Goal: Transaction & Acquisition: Register for event/course

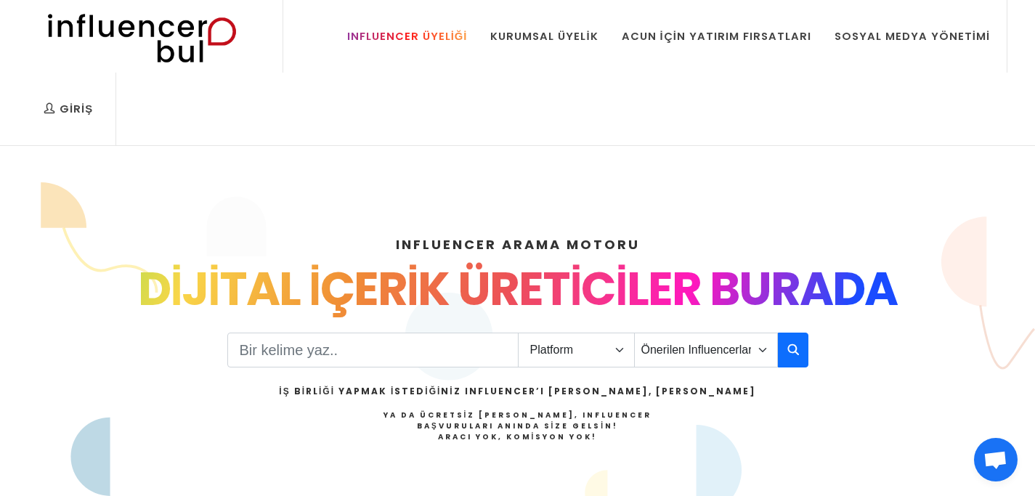
click at [442, 34] on div "Influencer Üyeliği" at bounding box center [407, 36] width 121 height 16
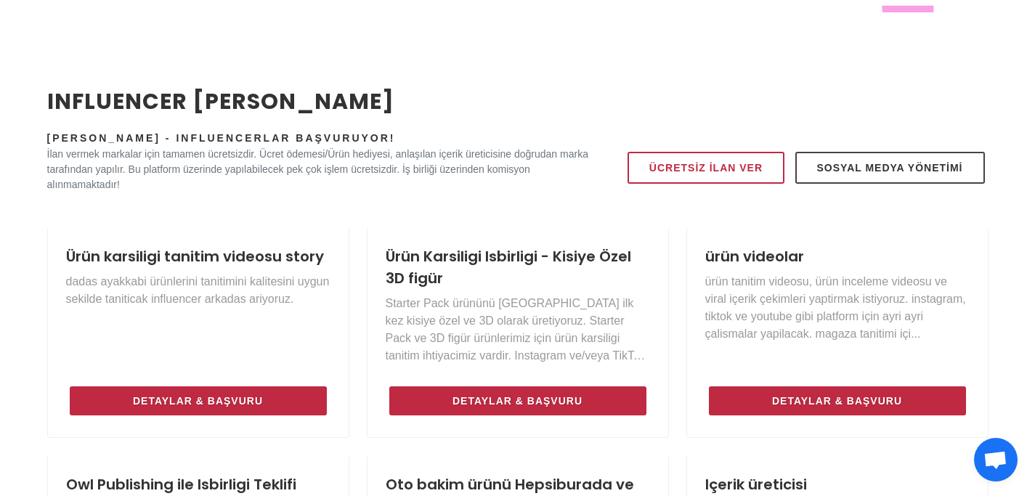
scroll to position [582, 0]
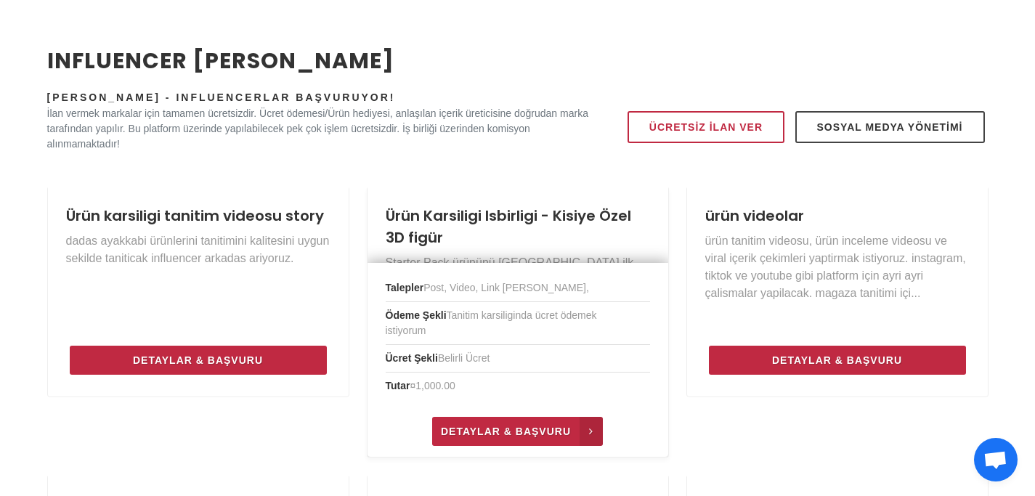
click at [520, 423] on span "Detaylar & Başvuru" at bounding box center [506, 431] width 130 height 17
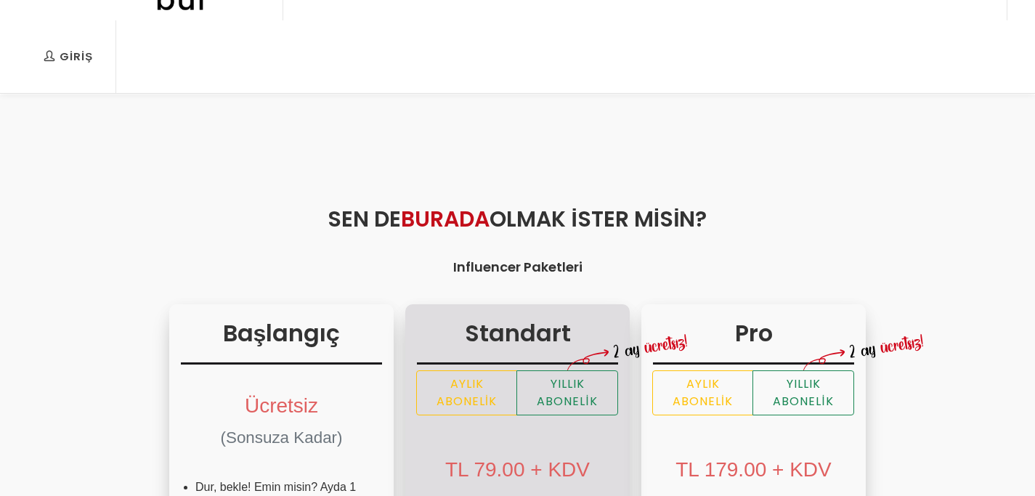
scroll to position [126, 0]
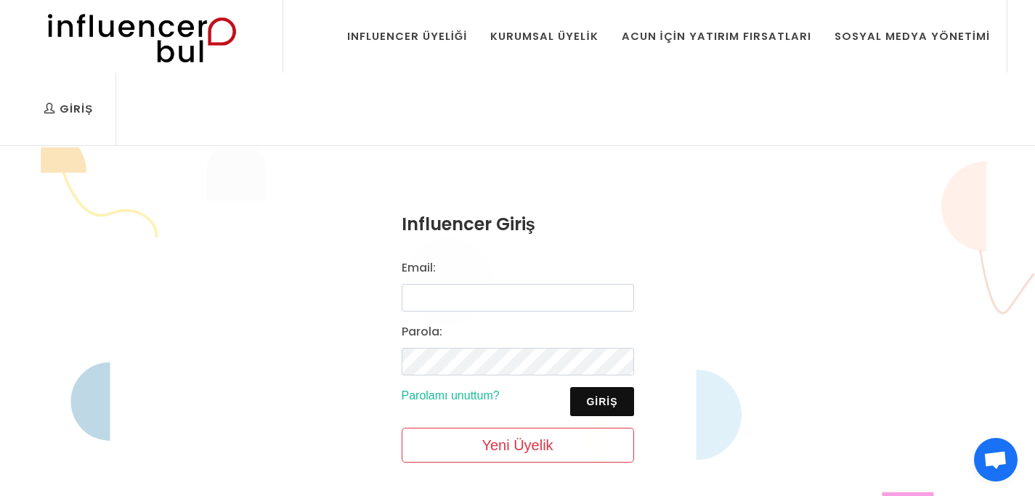
click at [489, 315] on div "Email: Parola: Giriş Parolamı unuttum? Yeni Üyelik" at bounding box center [518, 366] width 250 height 215
click at [491, 308] on input "Email:" at bounding box center [518, 298] width 232 height 28
click at [523, 259] on form "Influencer Giriş Email: Parola: Giriş Parolamı unuttum? Yeni Üyelik" at bounding box center [518, 342] width 232 height 263
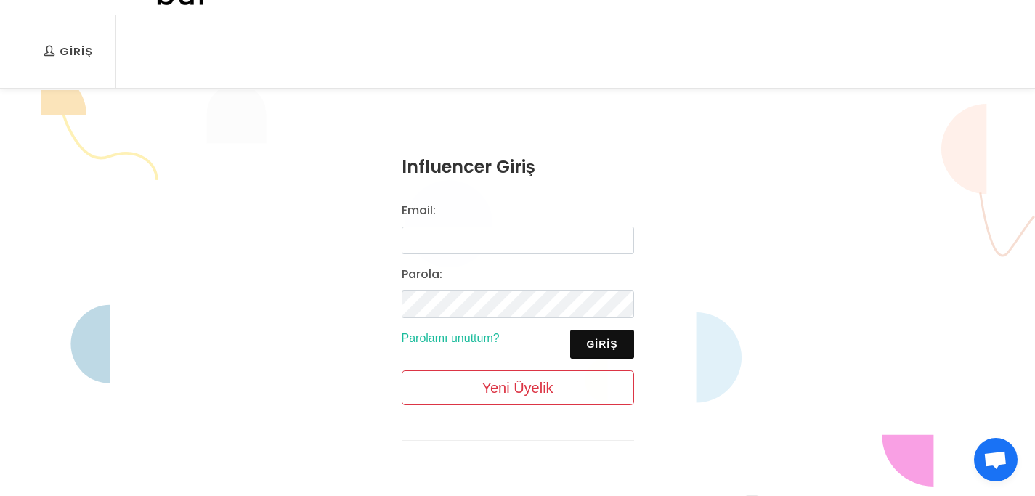
scroll to position [57, 0]
click at [494, 243] on input "Email:" at bounding box center [518, 241] width 232 height 28
click at [504, 220] on div "Email:" at bounding box center [518, 228] width 250 height 52
click at [450, 233] on input "Email:" at bounding box center [518, 241] width 232 height 28
click at [491, 237] on input "Email:" at bounding box center [518, 241] width 232 height 28
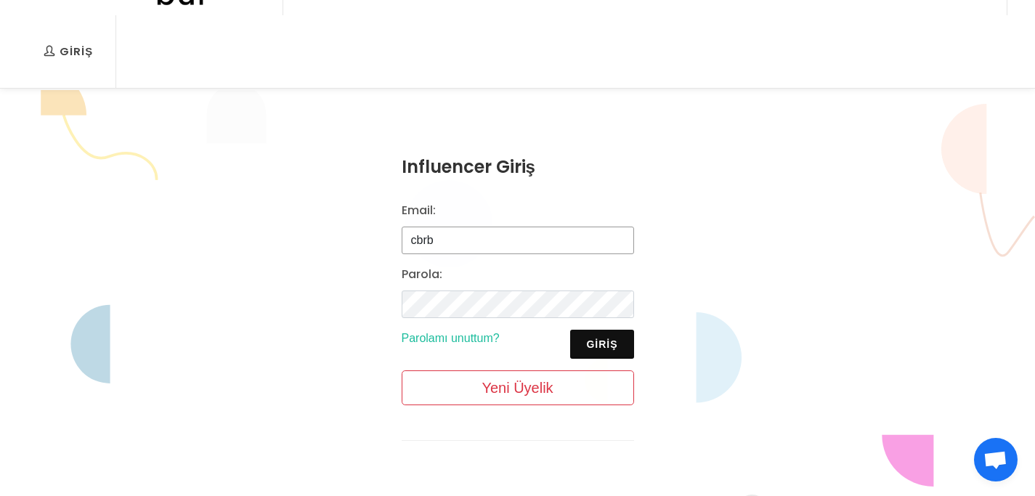
type input "cbrbank@mail.ru"
click at [450, 324] on div "Email: cbrbank@mail.ru Parola: Giriş Parolamı unuttum? Yeni Üyelik" at bounding box center [518, 309] width 250 height 215
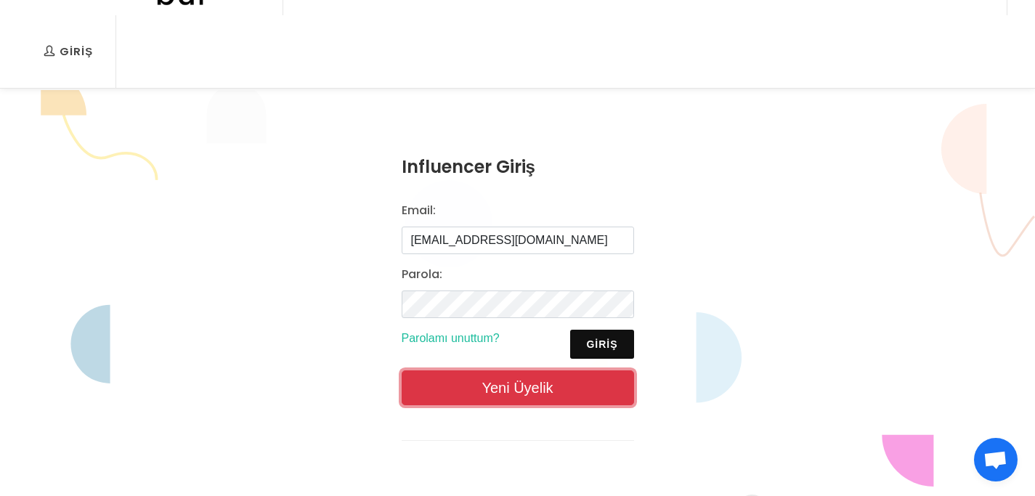
click at [495, 386] on link "Yeni Üyelik" at bounding box center [518, 387] width 232 height 35
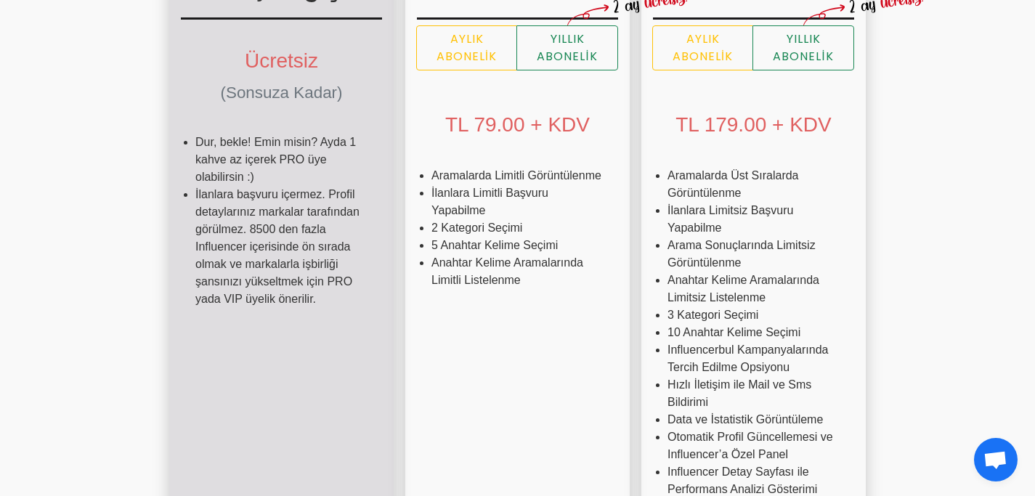
scroll to position [681, 0]
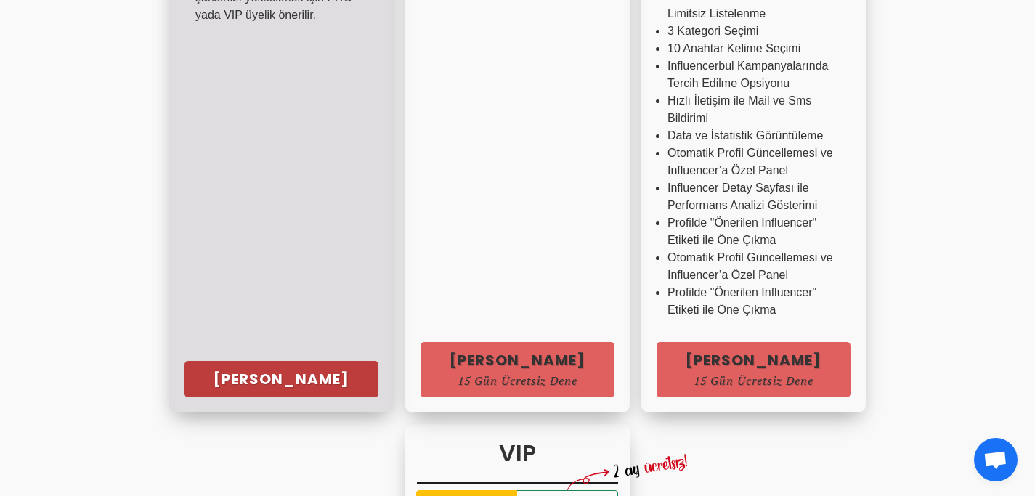
click at [184, 379] on link "[PERSON_NAME]" at bounding box center [281, 379] width 194 height 36
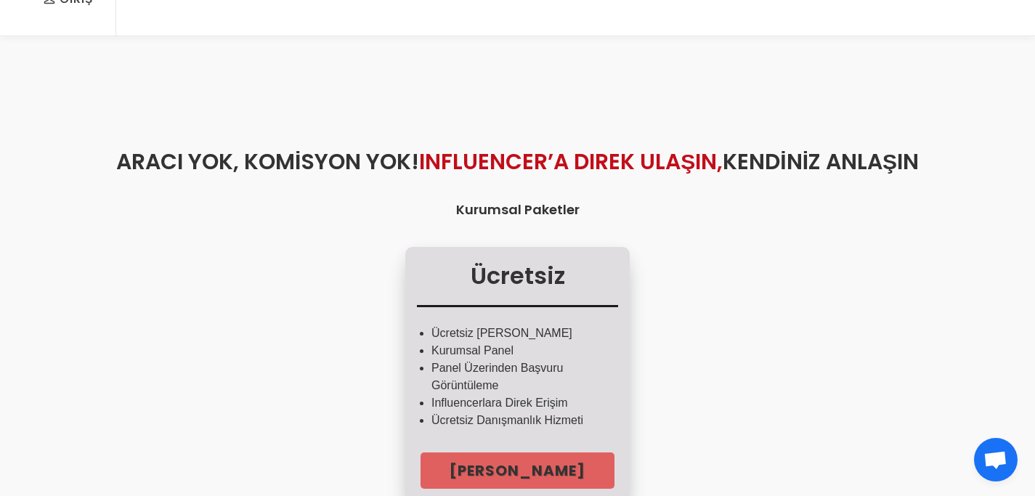
scroll to position [121, 0]
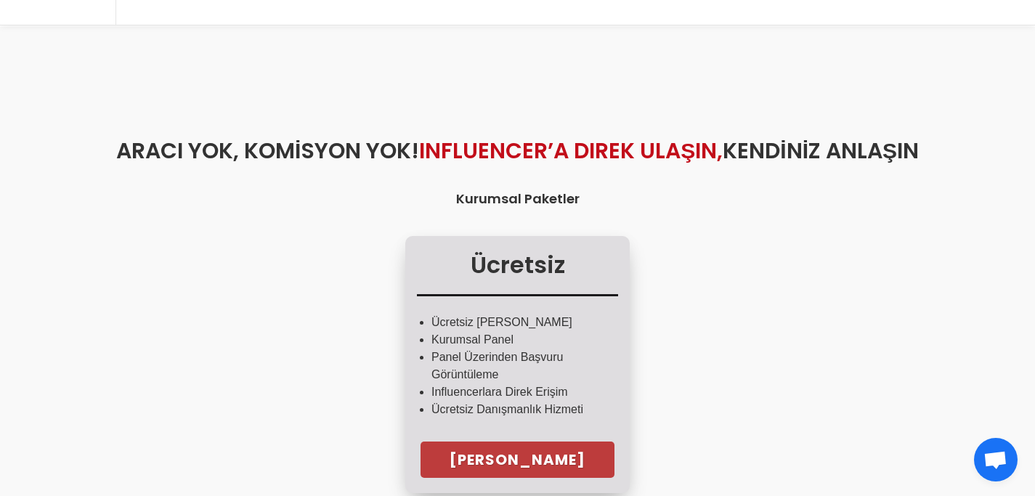
click at [525, 453] on link "Hemen Başla" at bounding box center [517, 460] width 194 height 36
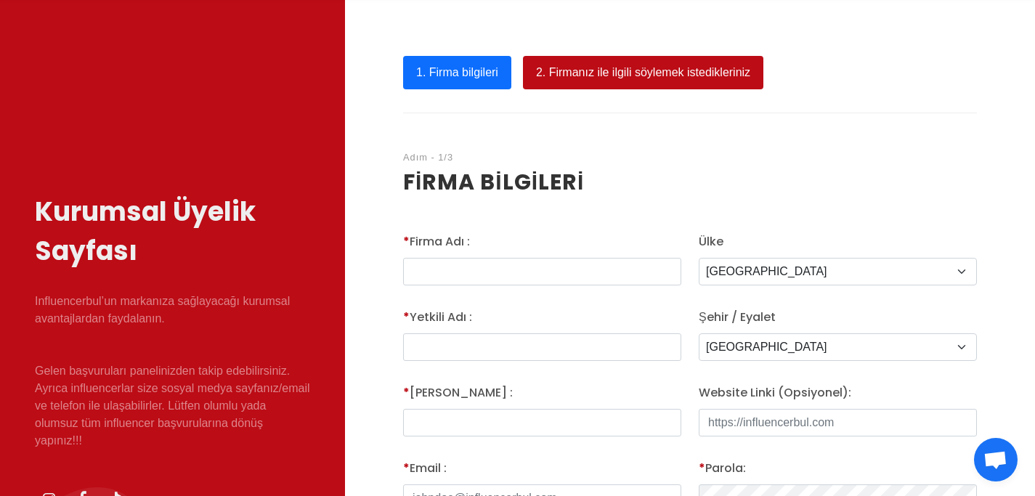
scroll to position [210, 0]
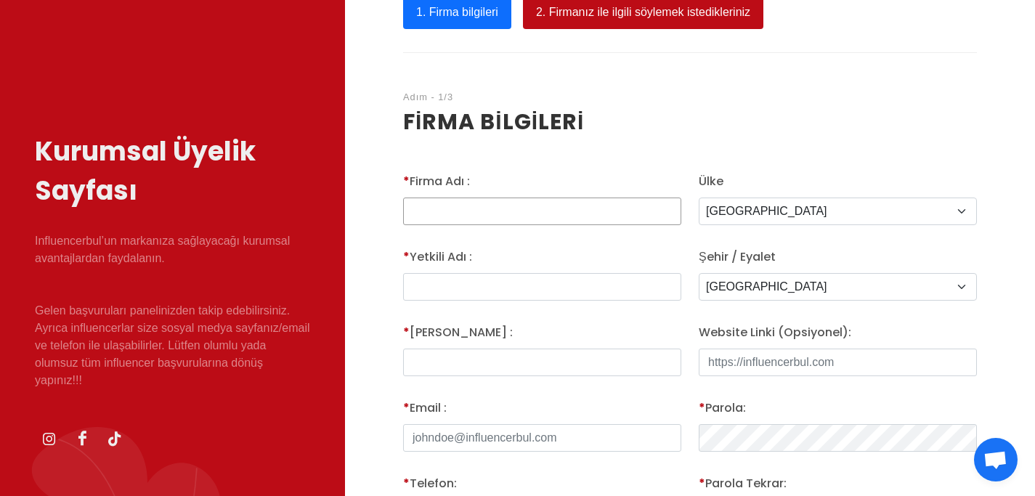
click at [492, 211] on input "* Firma Adı :" at bounding box center [542, 212] width 278 height 28
type input "Pixel Socials"
type input "Mert"
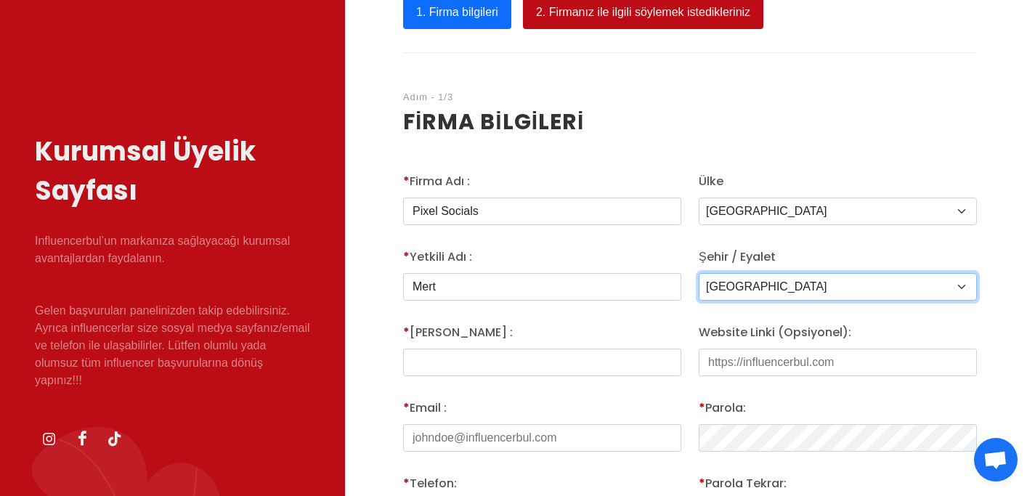
click at [797, 285] on select "Adana Adiyaman Afyon Agri Aksaray Amasya Ankara Antalya Ardahan Artvin Aydin Ba…" at bounding box center [838, 287] width 278 height 28
select select "3703"
click at [699, 273] on select "Adana Adiyaman Afyon Agri Aksaray Amasya Ankara Antalya Ardahan Artvin Aydin Ba…" at bounding box center [838, 287] width 278 height 28
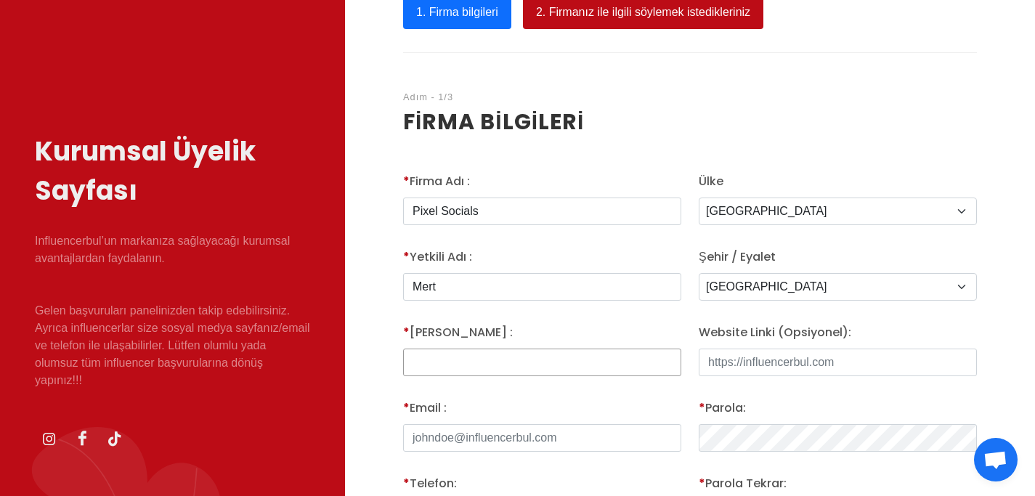
click at [476, 361] on input "* Yetkili Adı :" at bounding box center [542, 363] width 278 height 28
type input "Bolat"
click at [770, 365] on input "Website Linki (Opsiyonel):" at bounding box center [838, 363] width 278 height 28
type input "htttp"
type input "https://pixelsocials.com"
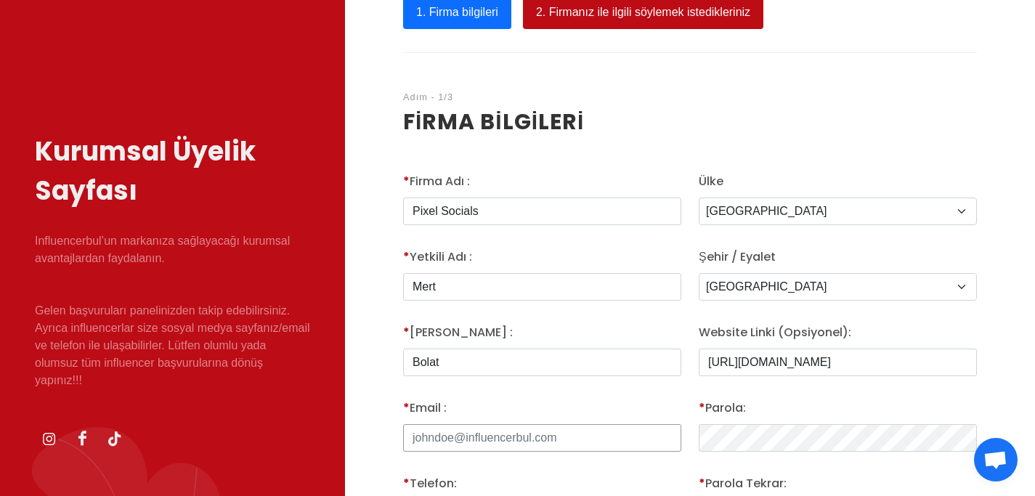
click at [522, 449] on input "* Email :" at bounding box center [542, 438] width 278 height 28
type input "c"
type input "mert@pixelsocials.com"
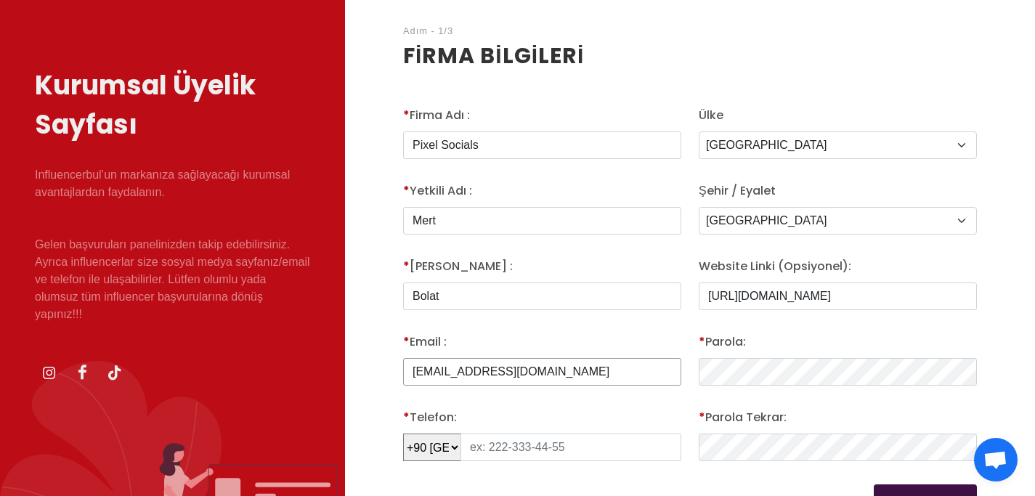
scroll to position [458, 0]
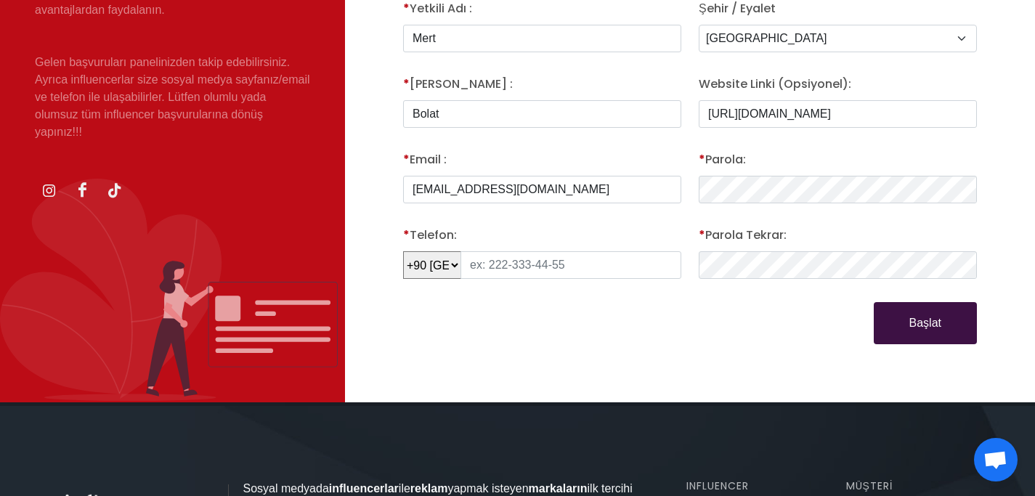
click at [768, 205] on div "* Parola:" at bounding box center [838, 183] width 296 height 64
click at [577, 269] on input "text" at bounding box center [570, 265] width 221 height 28
type input "541 218 97 55"
click at [898, 308] on button "Başlat" at bounding box center [925, 323] width 103 height 42
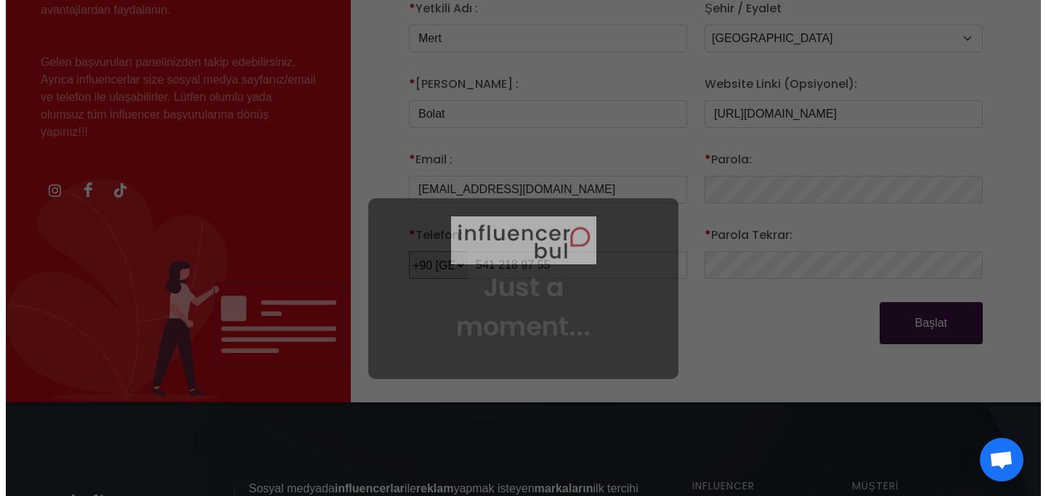
scroll to position [467, 0]
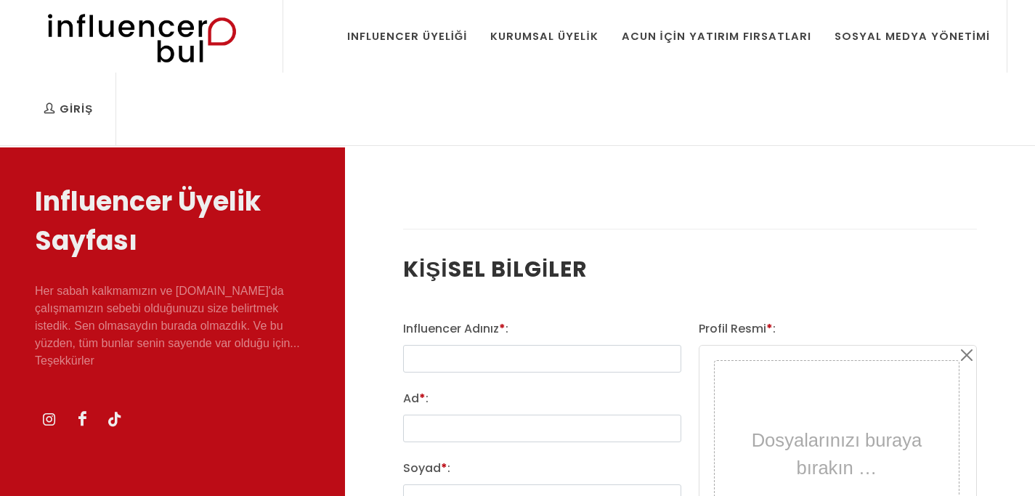
select select
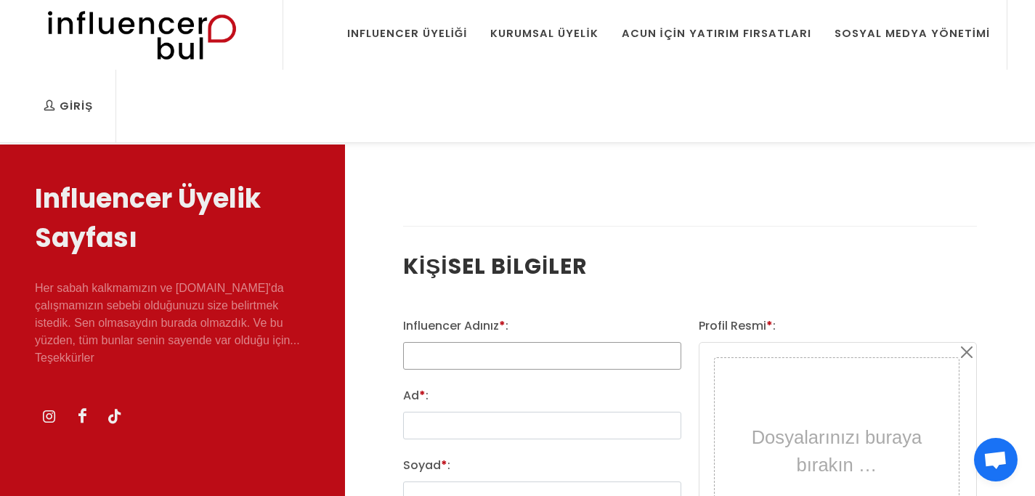
click at [468, 354] on input "text" at bounding box center [542, 356] width 278 height 28
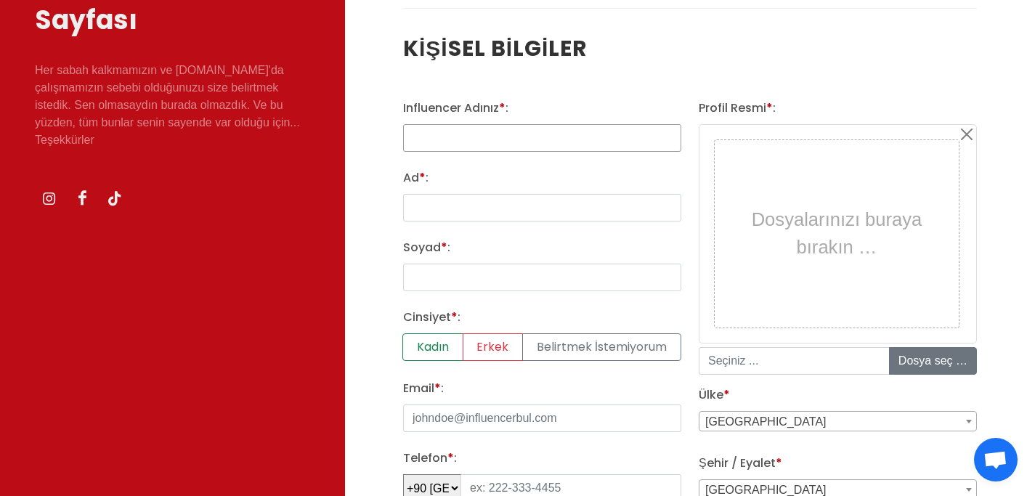
scroll to position [229, 0]
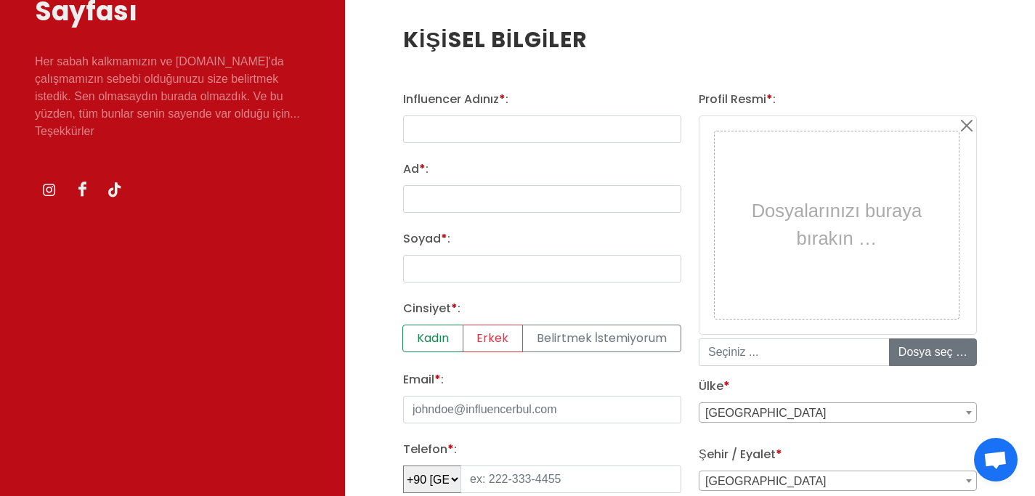
click at [788, 222] on div "Dosyalarınızı buraya bırakın …" at bounding box center [836, 224] width 237 height 179
click at [784, 168] on div "Dosyalarınızı buraya bırakın …" at bounding box center [836, 224] width 237 height 179
click at [806, 227] on div "Dosyalarınızı buraya bırakın …" at bounding box center [836, 224] width 237 height 179
click at [876, 196] on div "Dosyalarınızı buraya bırakın …" at bounding box center [836, 224] width 237 height 179
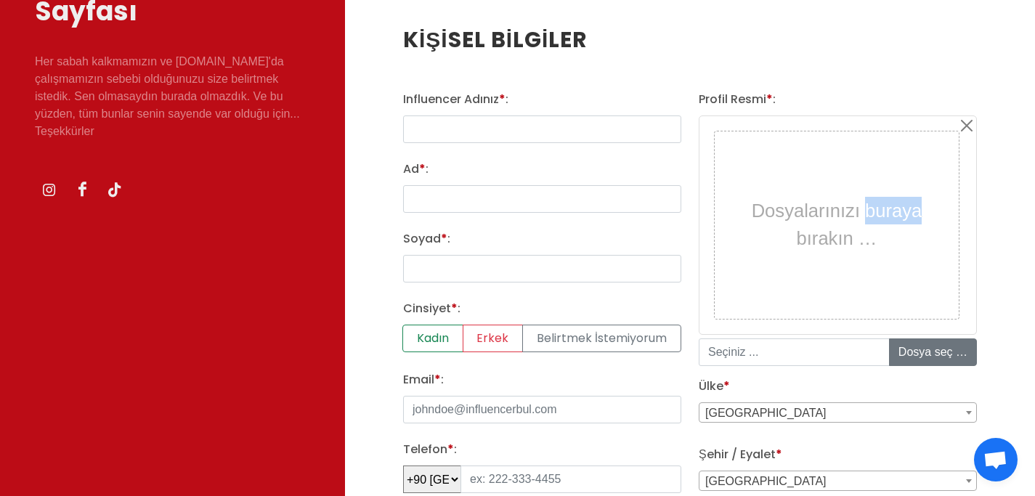
click at [864, 209] on div "Dosyalarınızı buraya bırakın …" at bounding box center [836, 224] width 237 height 179
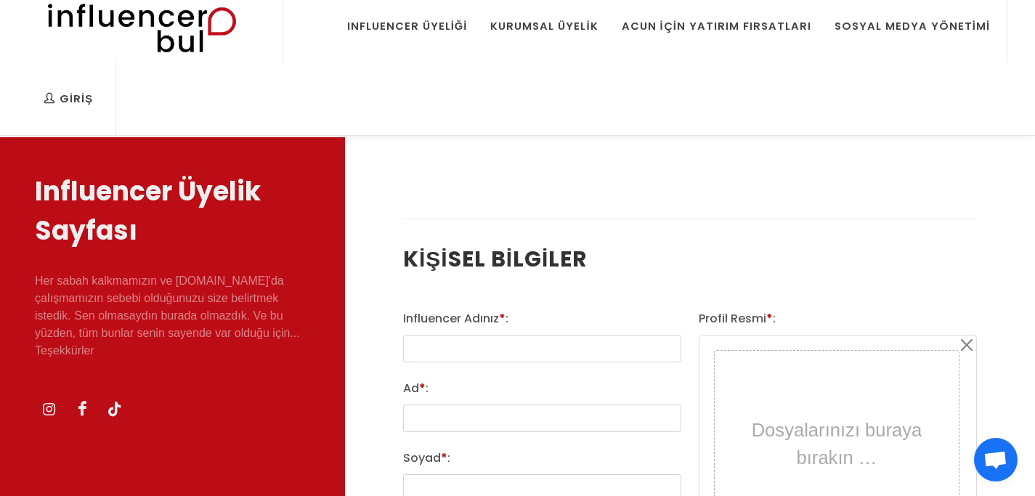
scroll to position [0, 0]
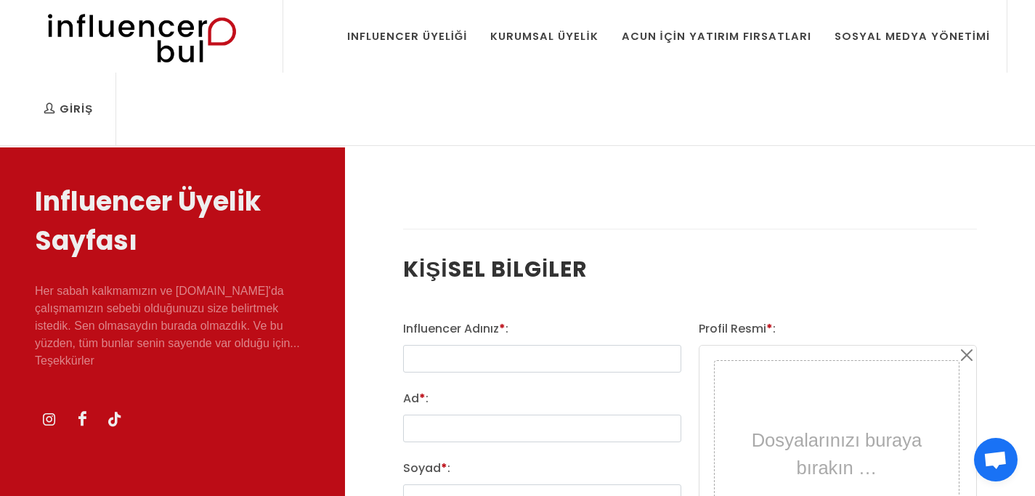
click at [821, 378] on div "Dosyalarınızı buraya bırakın …" at bounding box center [836, 454] width 237 height 179
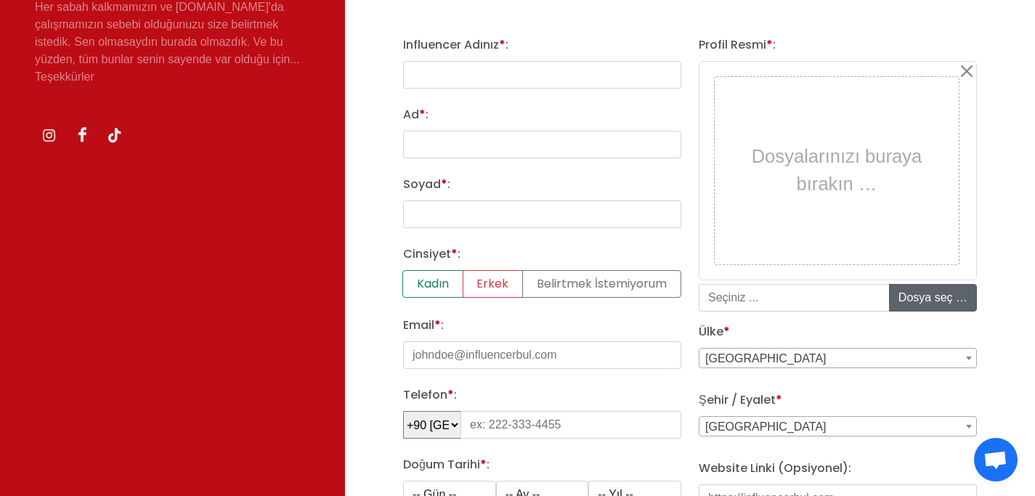
click at [953, 291] on input "file" at bounding box center [1000, 298] width 220 height 26
click at [799, 154] on div "Dosyalarınızı buraya bırakın …" at bounding box center [836, 170] width 237 height 179
click at [943, 306] on input "file" at bounding box center [1000, 298] width 220 height 26
type input "C:\fakepath\image.png"
type input "image.png"
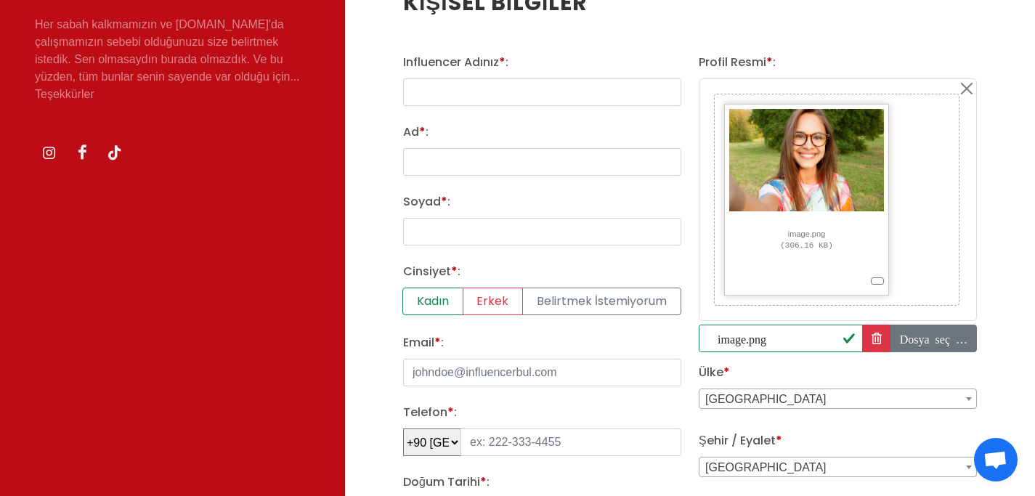
scroll to position [169, 0]
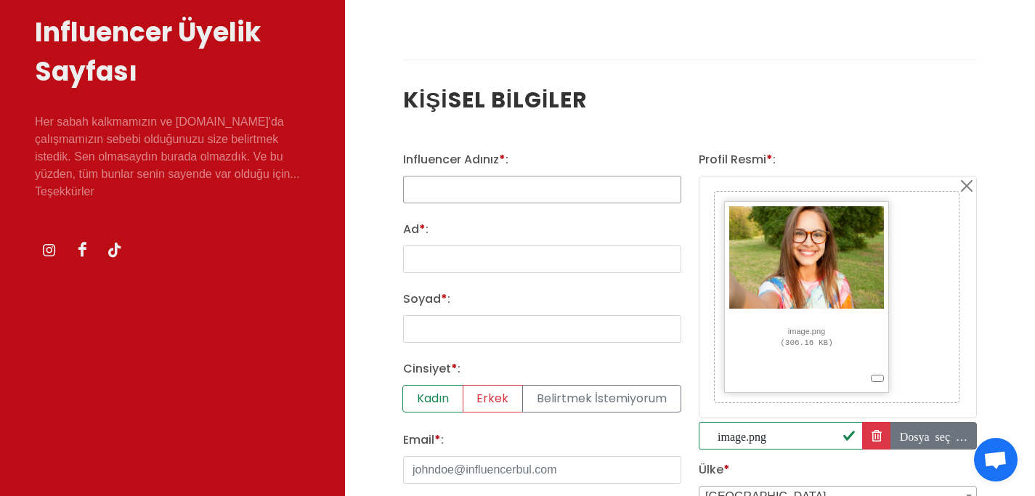
click at [470, 184] on input "text" at bounding box center [542, 190] width 278 height 28
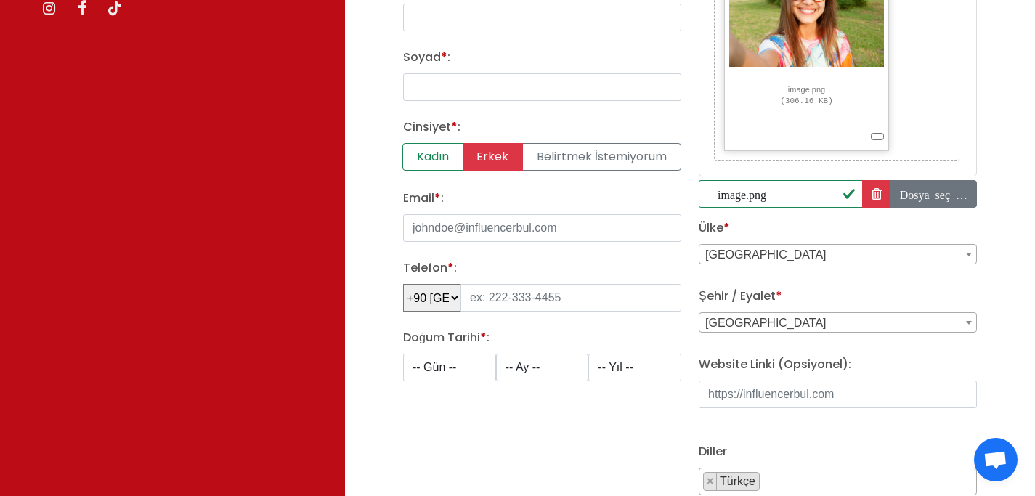
scroll to position [365, 0]
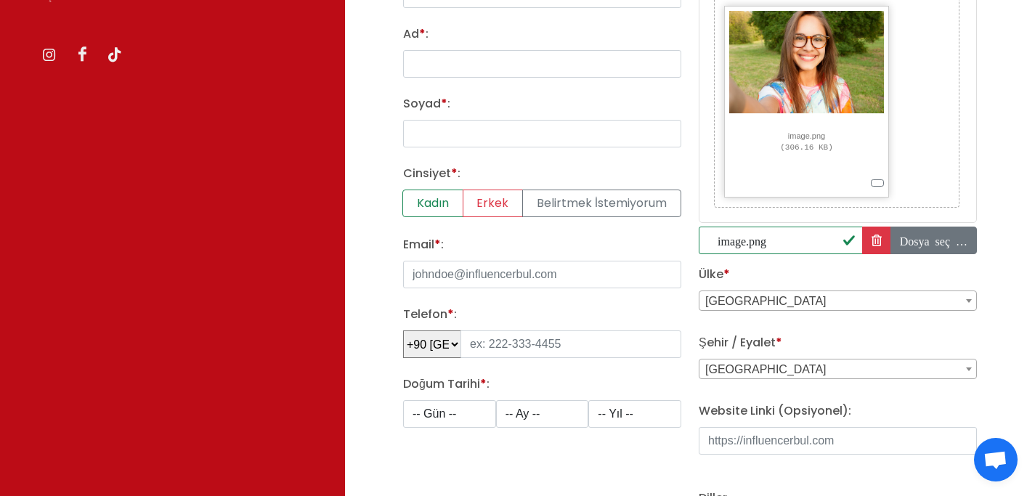
click at [447, 188] on div "Cinsiyet * : Kadın Erkek Belirtmek İstemiyorum" at bounding box center [542, 195] width 278 height 60
click at [441, 196] on label "Kadın" at bounding box center [432, 204] width 61 height 28
click at [412, 196] on input "Kadın" at bounding box center [407, 194] width 9 height 9
radio input "true"
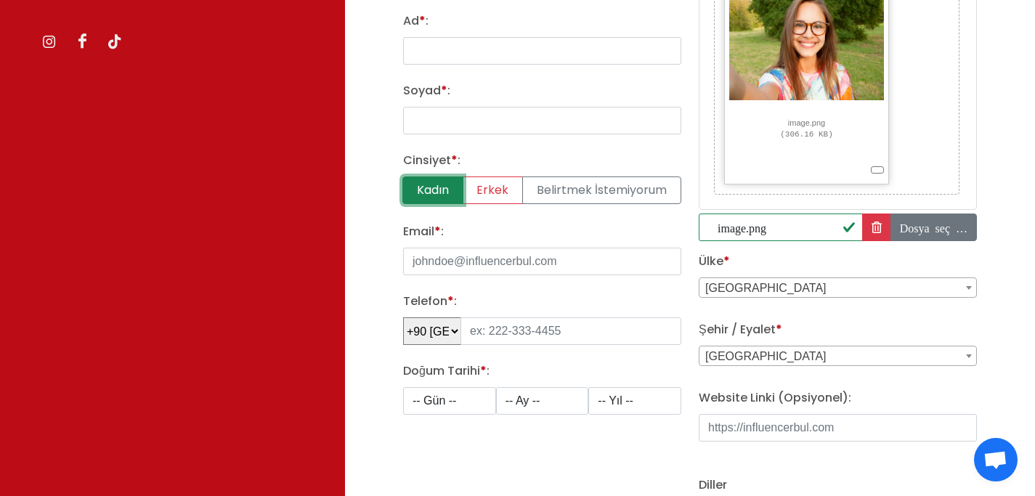
scroll to position [483, 0]
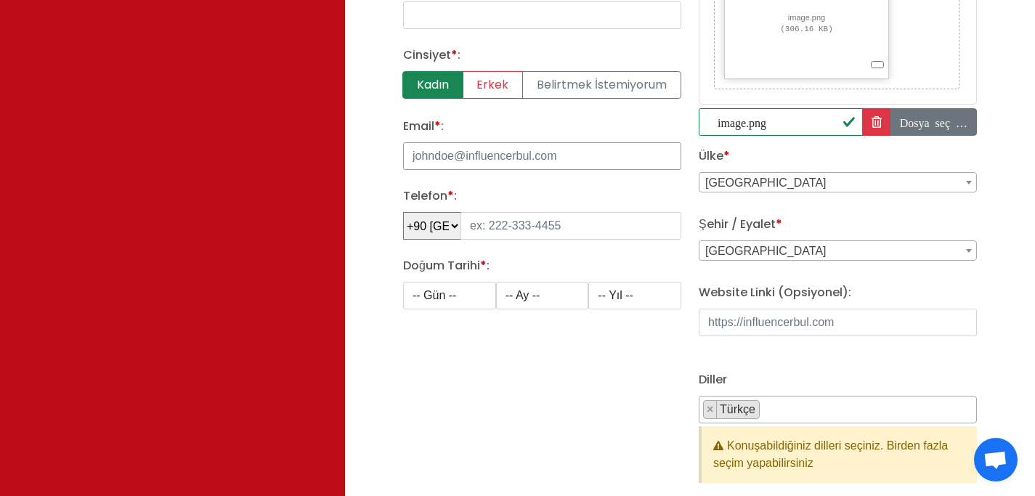
click at [469, 162] on input "Email * :" at bounding box center [542, 156] width 278 height 28
click at [630, 121] on div "Email * :" at bounding box center [542, 144] width 278 height 52
click at [514, 230] on input "tel" at bounding box center [570, 226] width 221 height 28
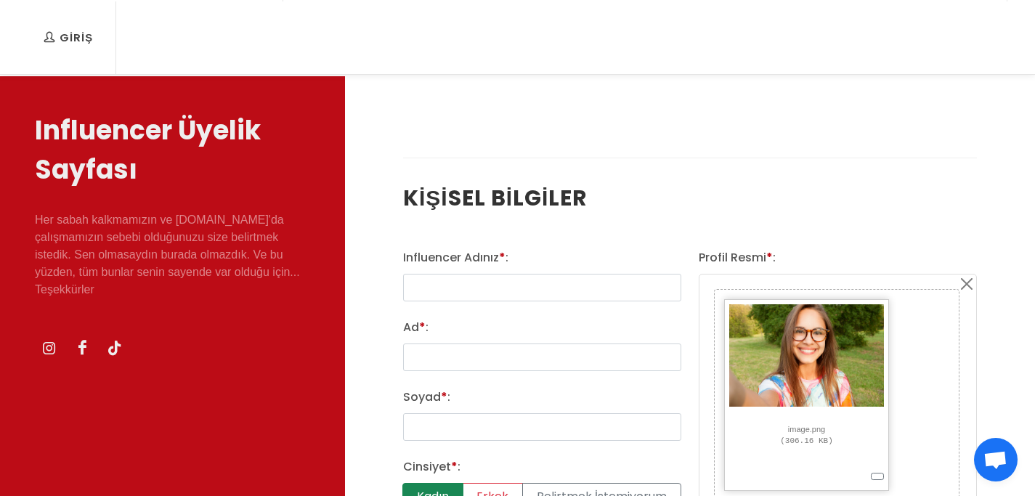
scroll to position [147, 0]
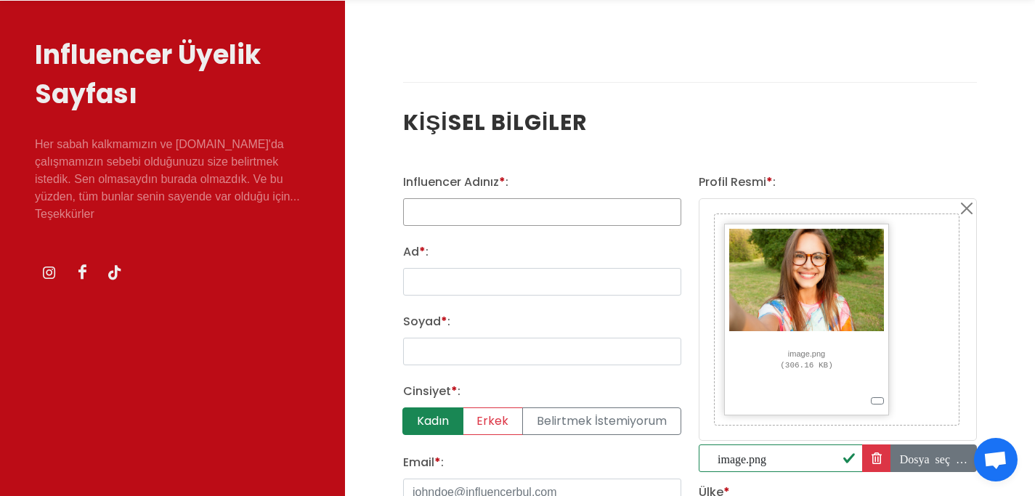
click at [492, 211] on input "text" at bounding box center [542, 212] width 278 height 28
type input "asdasda"
type input "melikeonderrr"
type input "Melike"
type input "Onder"
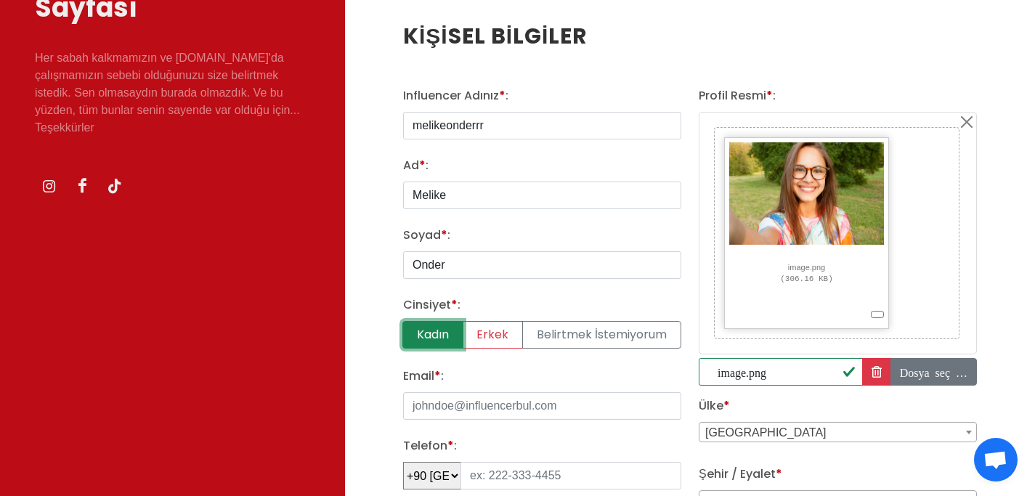
scroll to position [280, 0]
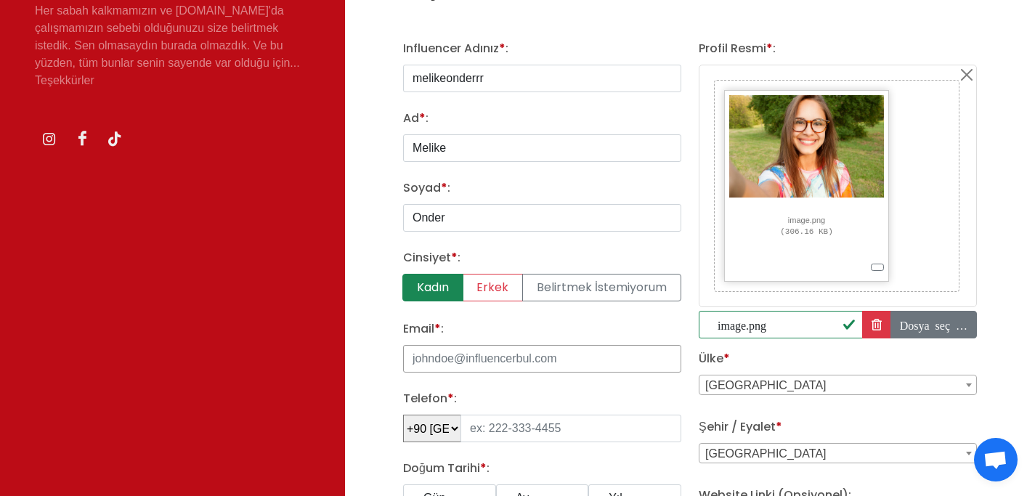
click at [482, 357] on input "Email * :" at bounding box center [542, 359] width 278 height 28
type input "m"
type input "cbrbank@mail.ru"
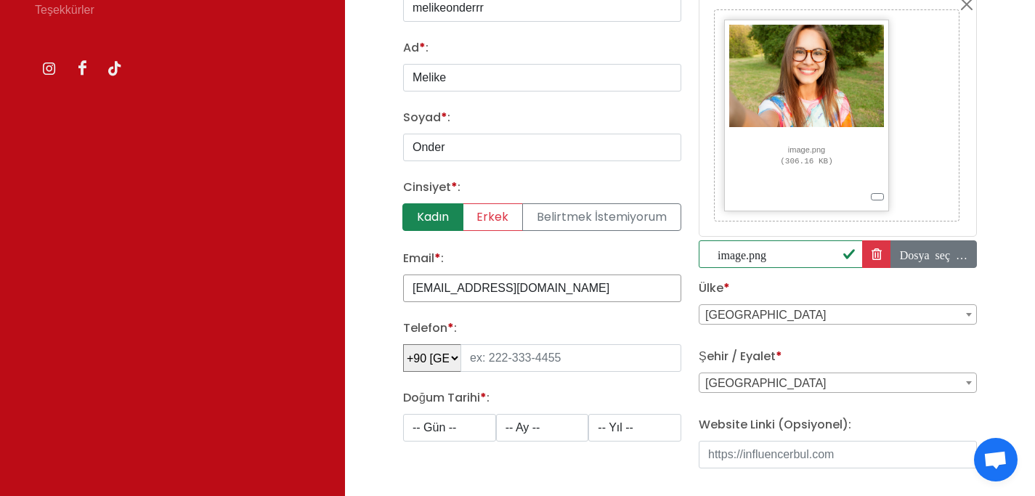
scroll to position [585, 0]
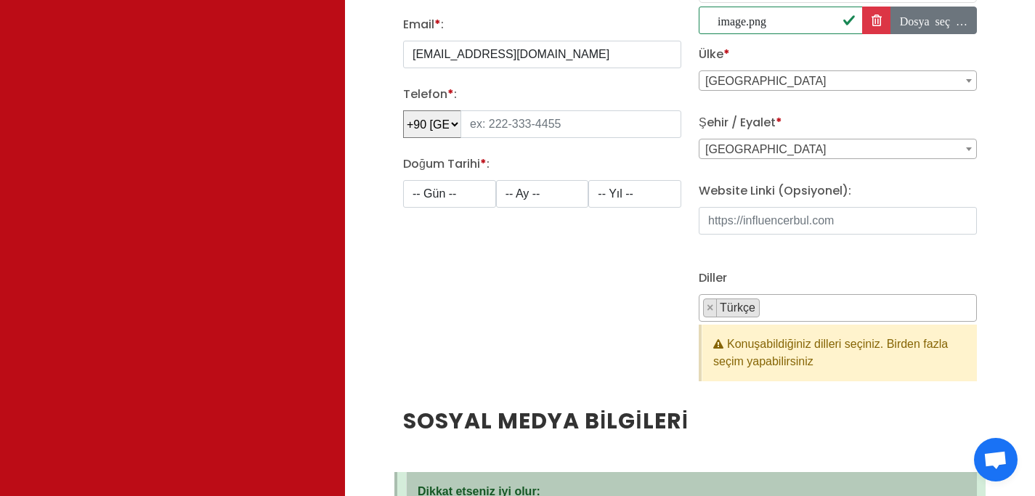
click at [501, 134] on div "Influencer Adınız * : melikeonderrr Ad * : Melike Soyad * : Onder Cinsiyet * : …" at bounding box center [542, 70] width 296 height 669
click at [501, 131] on input "tel" at bounding box center [570, 124] width 221 height 28
click at [502, 127] on input "tel" at bounding box center [570, 124] width 221 height 28
type input "541 218 97 55"
click at [414, 202] on select "-- Gün -- 1 2 3 4 5 6 7 8 9 10 11 12 13 14 15 16 17 18 19 20 21 22 23 24 25 26 …" at bounding box center [449, 194] width 93 height 28
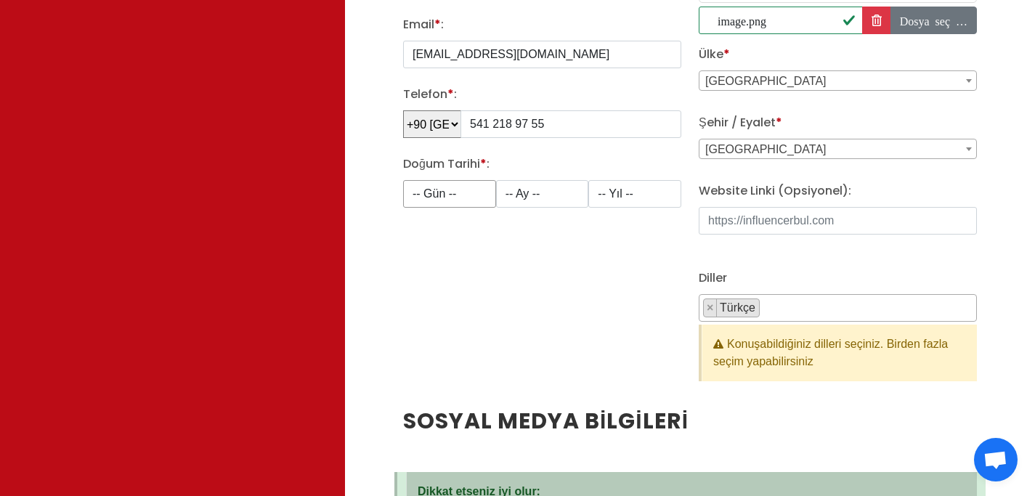
select select "6"
click at [403, 180] on select "-- Gün -- 1 2 3 4 5 6 7 8 9 10 11 12 13 14 15 16 17 18 19 20 21 22 23 24 25 26 …" at bounding box center [449, 194] width 93 height 28
drag, startPoint x: 414, startPoint y: 202, endPoint x: 540, endPoint y: 190, distance: 126.9
click at [540, 190] on select "-- Ay -- 1 2 3 4 5 6 7 8 9 10 11 12" at bounding box center [542, 194] width 93 height 28
select select "5"
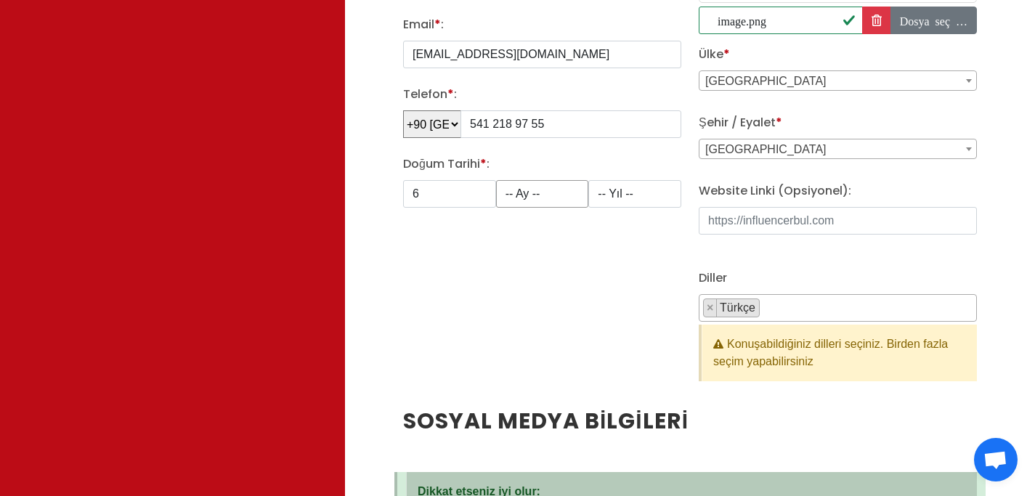
click at [496, 180] on select "-- Ay -- 1 2 3 4 5 6 7 8 9 10 11 12" at bounding box center [542, 194] width 93 height 28
click at [634, 197] on select "-- Yıl -- 2008 2007 2006 2005 2004 2003 2002 2001 2000 1999 1998 1997 1996 1995…" at bounding box center [634, 194] width 93 height 28
select select "2004"
click at [588, 180] on select "-- Yıl -- 2008 2007 2006 2005 2004 2003 2002 2001 2000 1999 1998 1997 1996 1995…" at bounding box center [634, 194] width 93 height 28
click at [760, 222] on input "Website Linki (Opsiyonel):" at bounding box center [838, 221] width 278 height 28
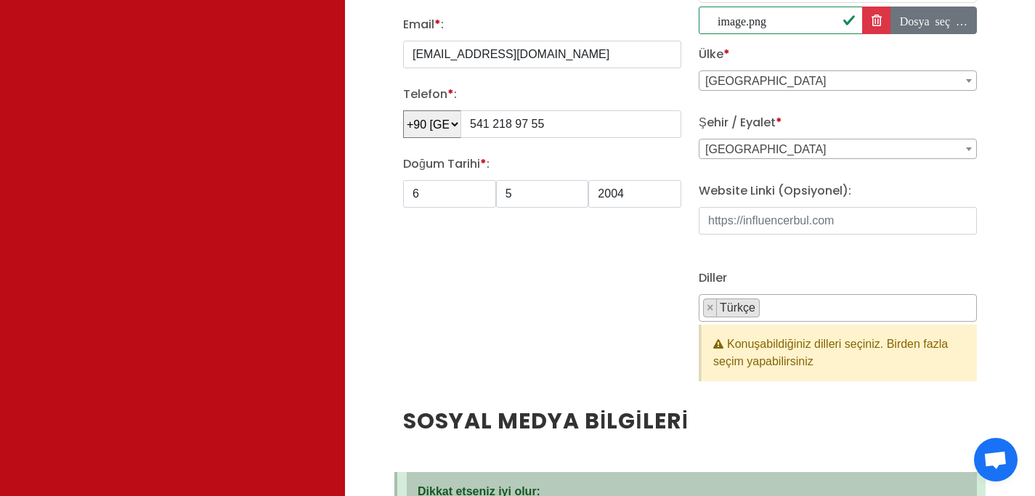
click at [763, 137] on div "Şehir / Eyalet * Adana Adiyaman Afyon Agri Aksaray Amasya Ankara Antalya Ardaha…" at bounding box center [838, 136] width 278 height 45
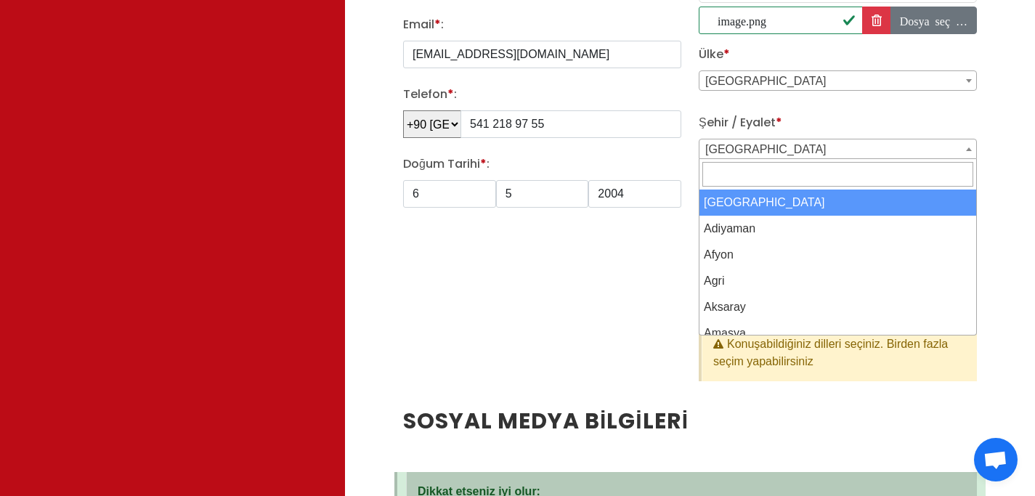
click at [763, 147] on span "[GEOGRAPHIC_DATA]" at bounding box center [837, 149] width 277 height 20
click at [729, 178] on input "Search" at bounding box center [837, 174] width 271 height 25
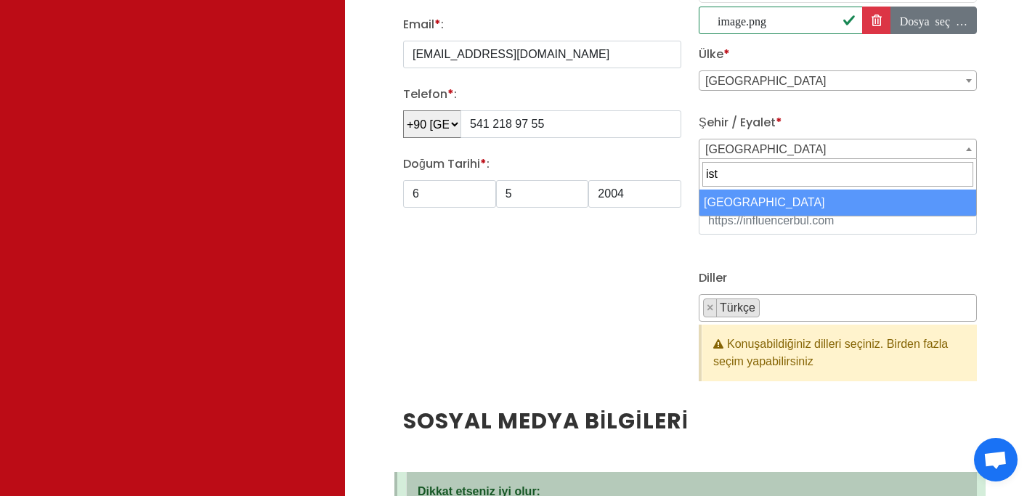
type input "ist"
select select "3703"
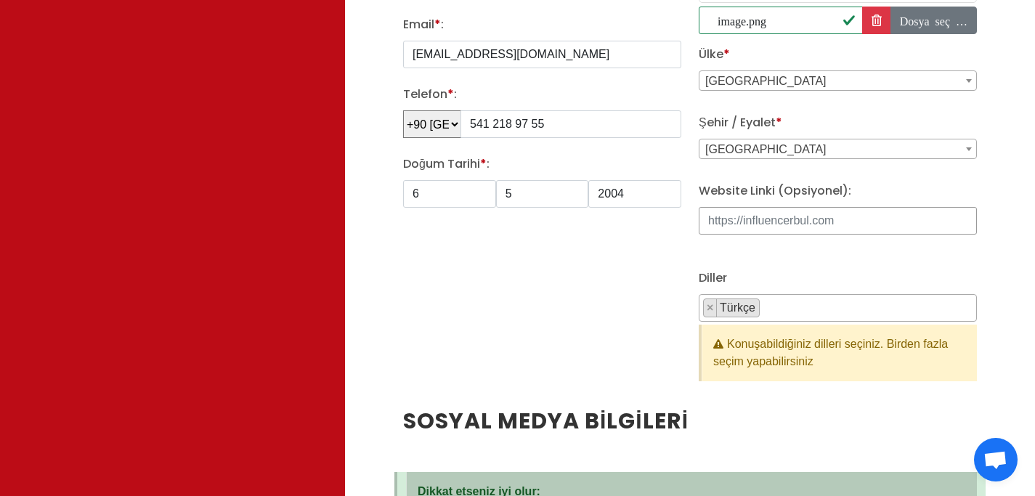
click at [761, 222] on input "Website Linki (Opsiyonel):" at bounding box center [838, 221] width 278 height 28
click at [713, 256] on div "Profil Resmi * : image.png (306.16 KB) 0% image.png İptal Dosya seç … Ülke * Tü…" at bounding box center [838, 70] width 296 height 669
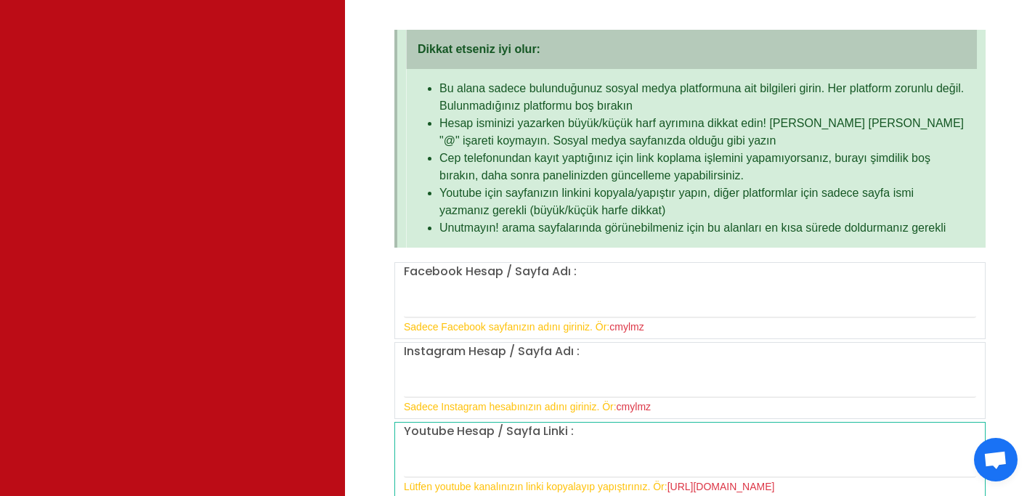
scroll to position [1056, 0]
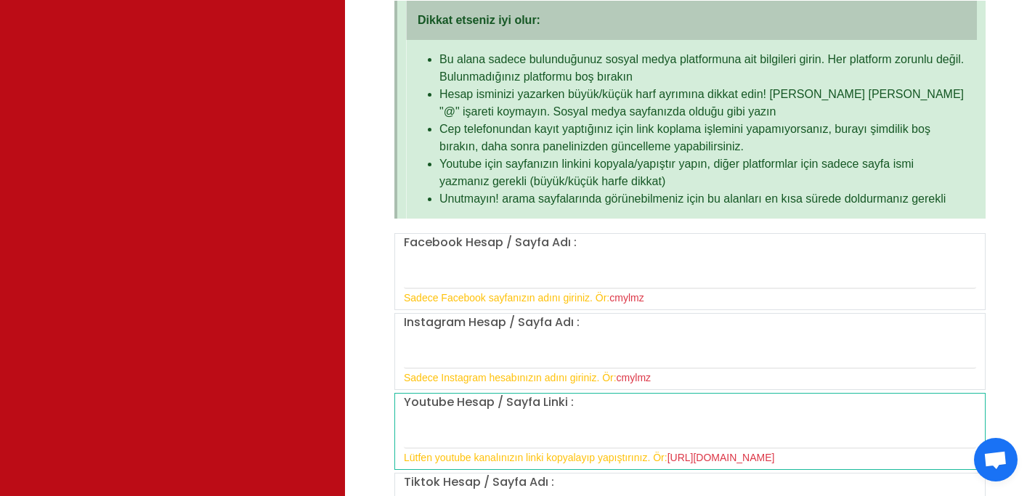
click at [486, 375] on small "Sadece Instagram hesabınızın adını giriniz. Ör: cmylmz" at bounding box center [527, 378] width 247 height 12
click at [498, 325] on label "Instagram Hesap / Sayfa Adı :" at bounding box center [492, 322] width 176 height 17
click at [590, 383] on small "Sadece Instagram hesabınızın adını giriniz. Ör: cmylmz" at bounding box center [527, 378] width 247 height 12
click at [590, 381] on small "Sadece Instagram hesabınızın adını giriniz. Ör: cmylmz" at bounding box center [527, 378] width 247 height 12
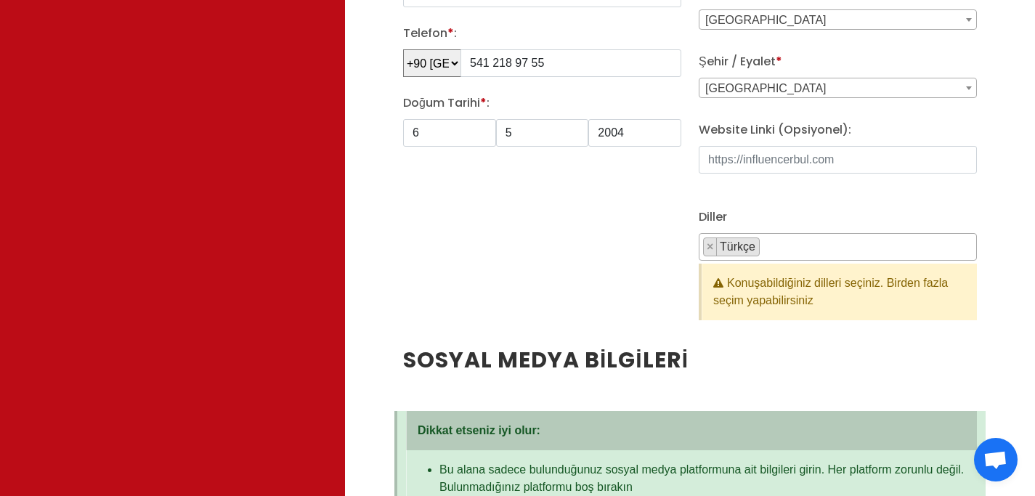
scroll to position [121, 0]
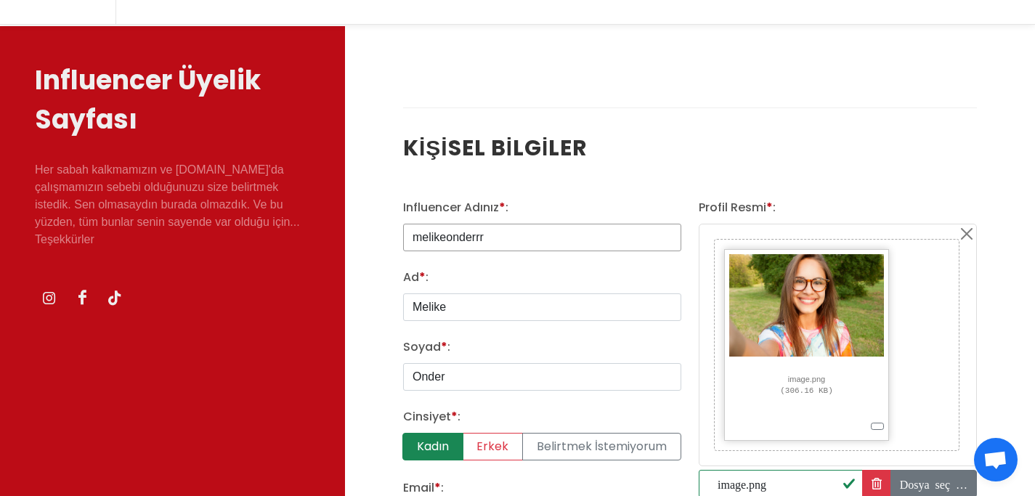
click at [505, 240] on input "melikeonderrr" at bounding box center [542, 238] width 278 height 28
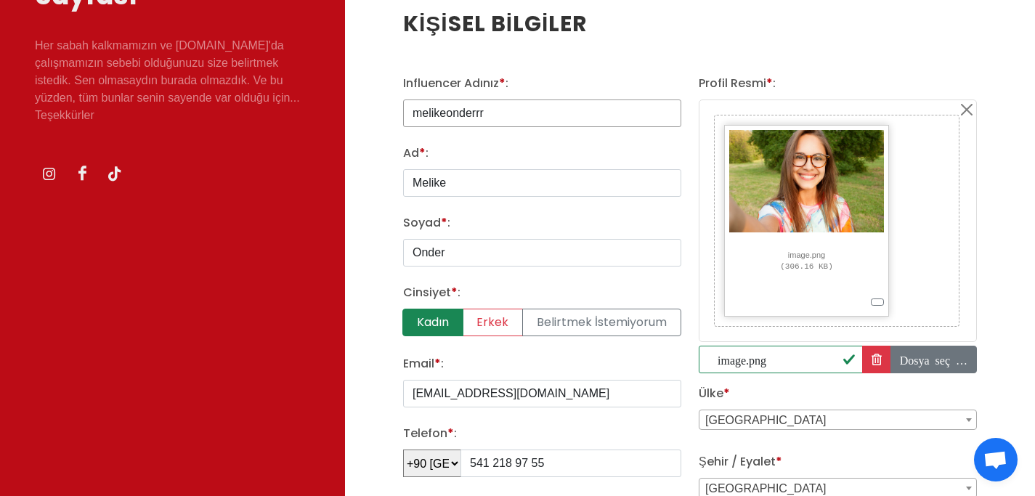
scroll to position [1037, 0]
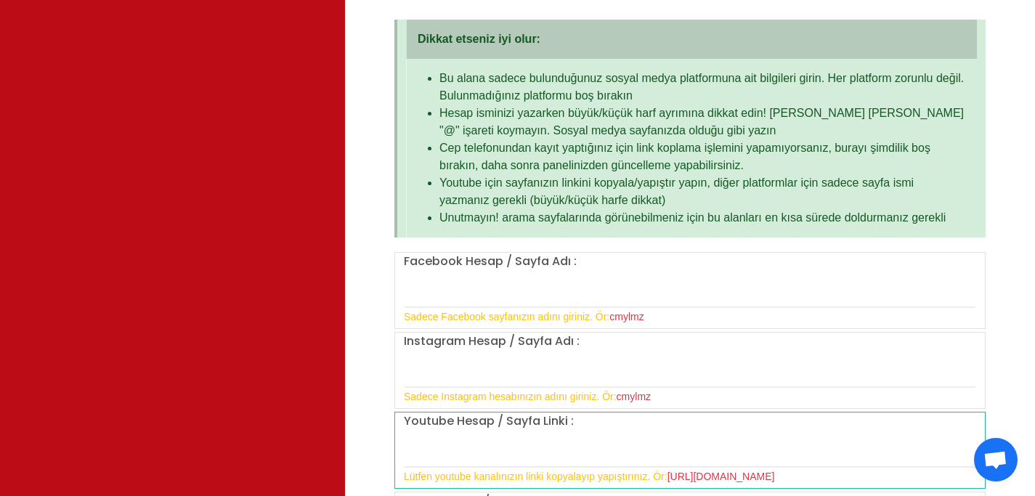
drag, startPoint x: 508, startPoint y: 398, endPoint x: 518, endPoint y: 372, distance: 28.0
click at [508, 399] on small "Sadece Instagram hesabınızın adını giriniz. Ör: cmylmz" at bounding box center [527, 397] width 247 height 12
click at [522, 356] on div "Instagram Hesap / Sayfa Adı : Sadece Instagram hesabınızın adını giriniz. Ör: c…" at bounding box center [690, 369] width 590 height 73
click at [614, 344] on div "Instagram Hesap / Sayfa Adı : Sadece Instagram hesabınızın adını giriniz. Ör: c…" at bounding box center [690, 369] width 590 height 73
drag, startPoint x: 540, startPoint y: 402, endPoint x: 568, endPoint y: 397, distance: 27.9
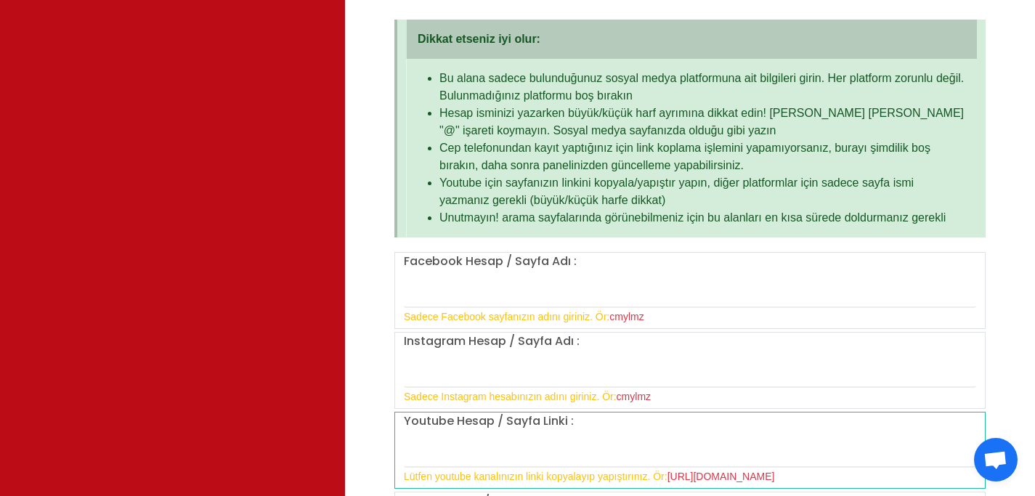
click at [540, 402] on small "Sadece Instagram hesabınızın adını giriniz. Ör: cmylmz" at bounding box center [527, 397] width 247 height 12
click at [662, 401] on div "Instagram Hesap / Sayfa Adı : Sadece Instagram hesabınızın adını giriniz. Ör: c…" at bounding box center [690, 369] width 590 height 73
drag, startPoint x: 662, startPoint y: 396, endPoint x: 641, endPoint y: 397, distance: 21.1
click at [660, 396] on div "Instagram Hesap / Sayfa Adı : Sadece Instagram hesabınızın adını giriniz. Ör: c…" at bounding box center [690, 369] width 590 height 73
click at [624, 399] on span "cmylmz" at bounding box center [634, 397] width 34 height 12
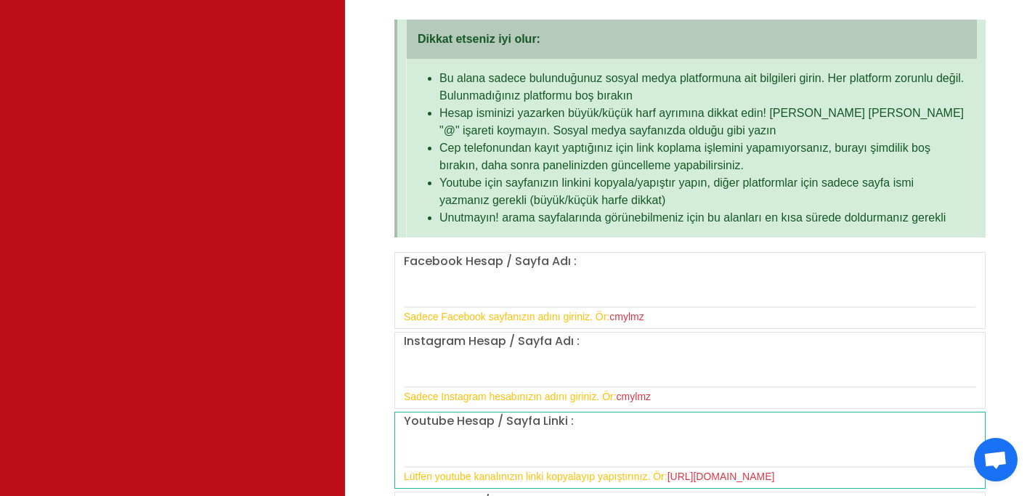
click at [620, 321] on span "cmylmz" at bounding box center [626, 317] width 34 height 12
click at [521, 359] on input "text" at bounding box center [690, 372] width 572 height 30
paste input "melikeonderrr"
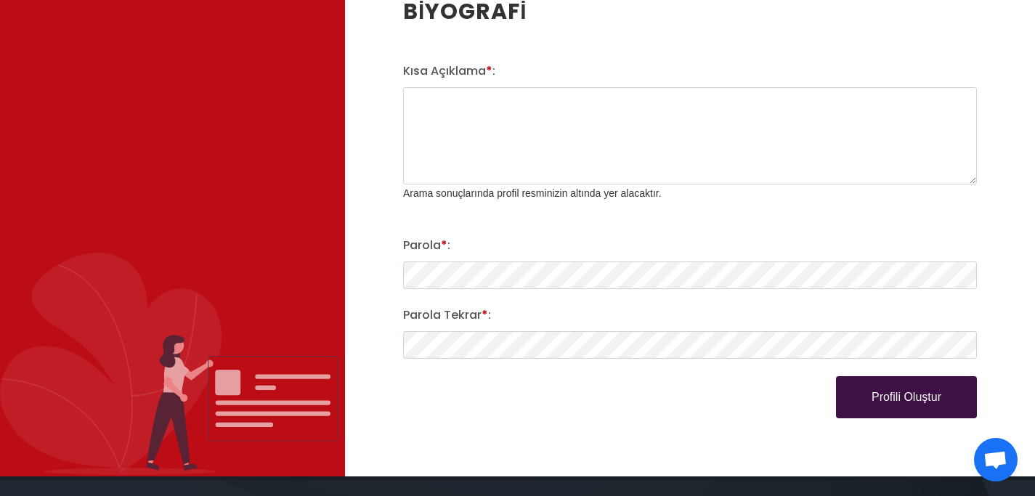
scroll to position [2033, 0]
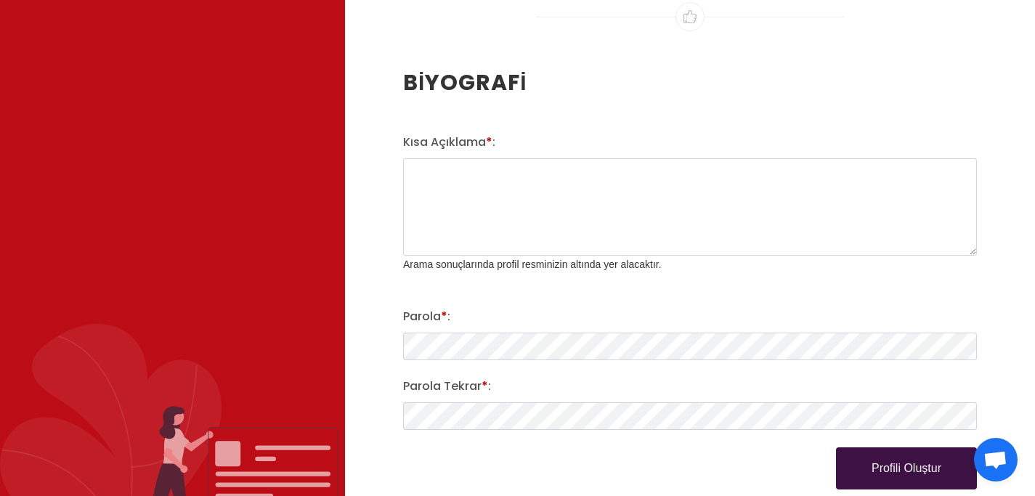
type input "melikeonderrr"
click at [501, 211] on textarea "Kısa Açıklama * :" at bounding box center [690, 206] width 574 height 97
type textarea "hakkimda"
drag, startPoint x: 888, startPoint y: 434, endPoint x: 886, endPoint y: 447, distance: 14.0
click at [889, 437] on div "Kısa Açıklama * : hakkimda Arama sonuçlarında profil resminizin altında yer ala…" at bounding box center [689, 312] width 591 height 356
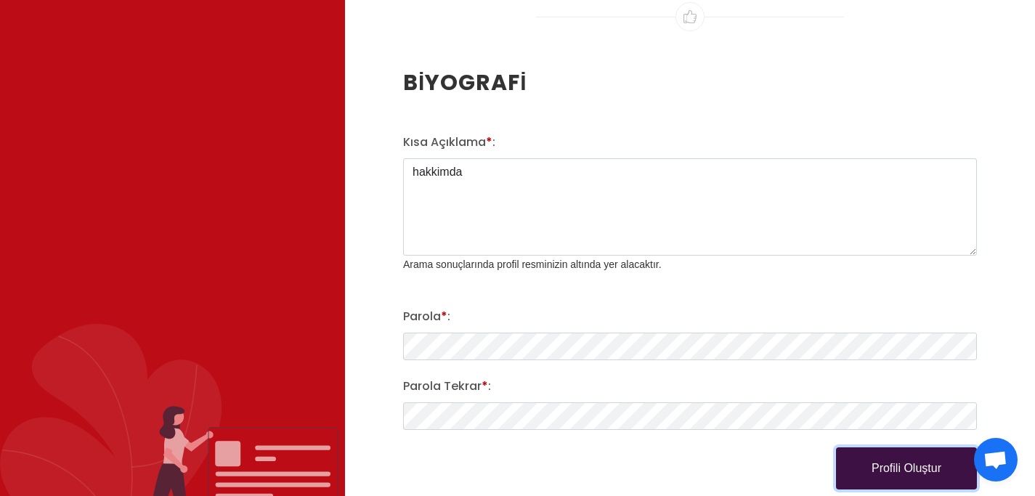
click at [886, 459] on button "Profili Oluştur" at bounding box center [906, 468] width 141 height 42
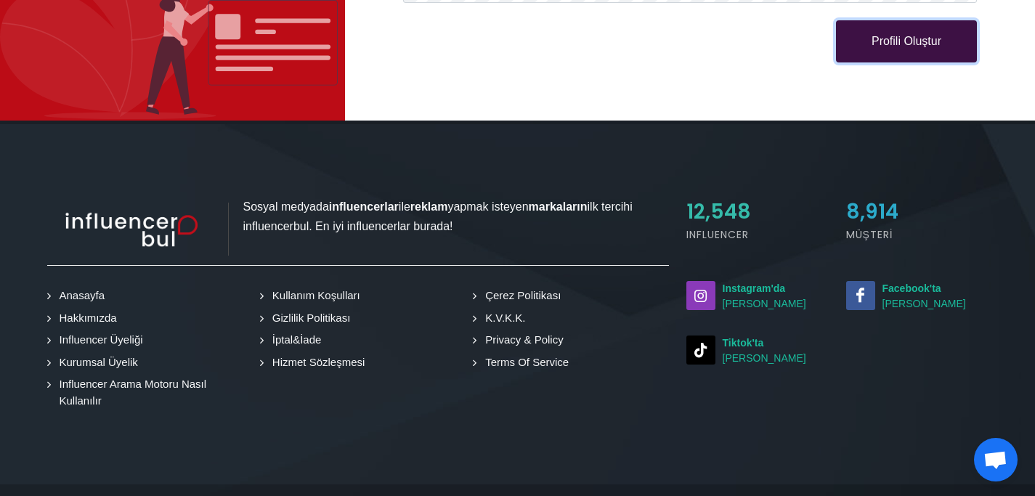
scroll to position [2474, 0]
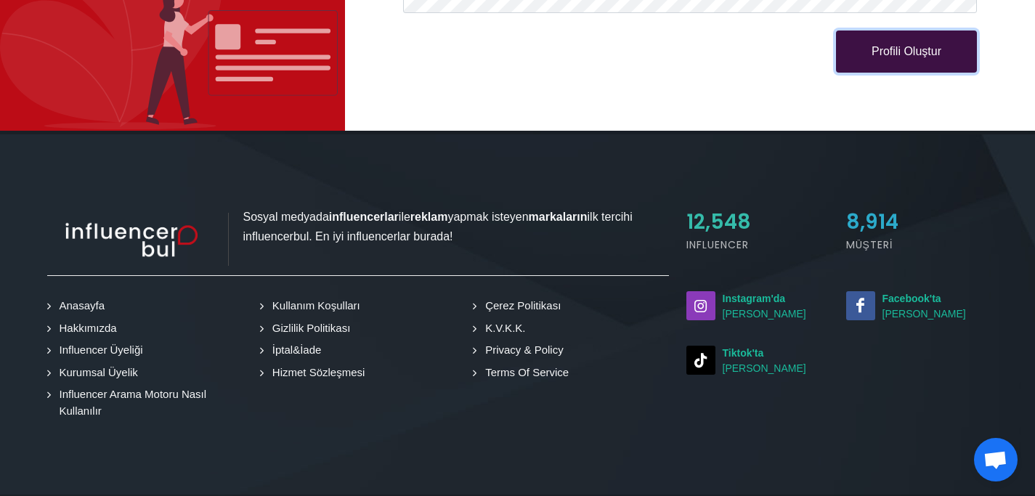
click at [877, 33] on button "Profili Oluştur" at bounding box center [906, 51] width 141 height 42
click at [879, 39] on button "Profili Oluştur" at bounding box center [906, 51] width 141 height 42
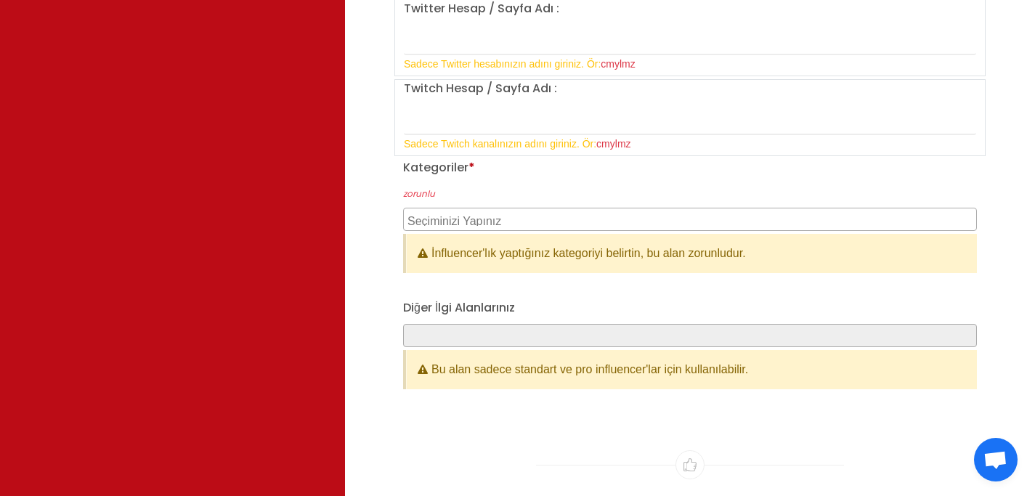
scroll to position [1521, 0]
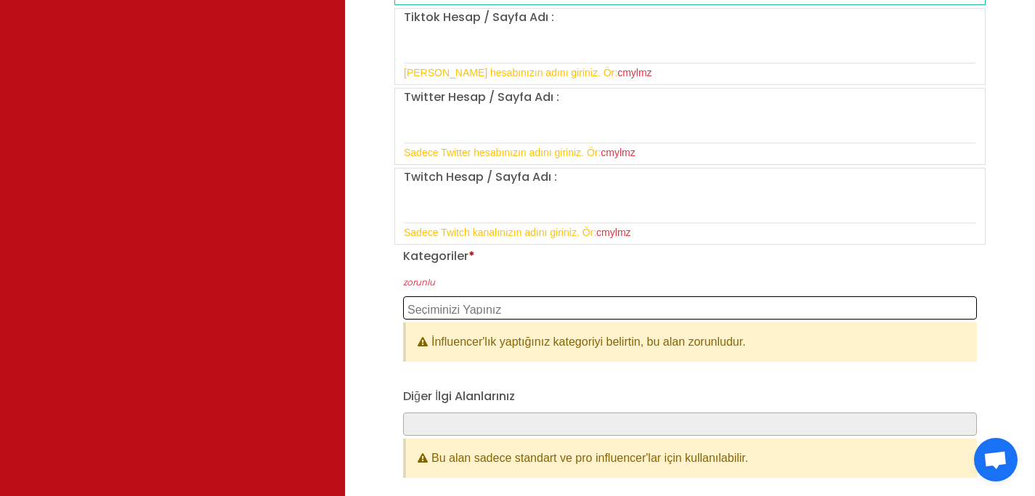
click at [499, 299] on span at bounding box center [690, 305] width 572 height 12
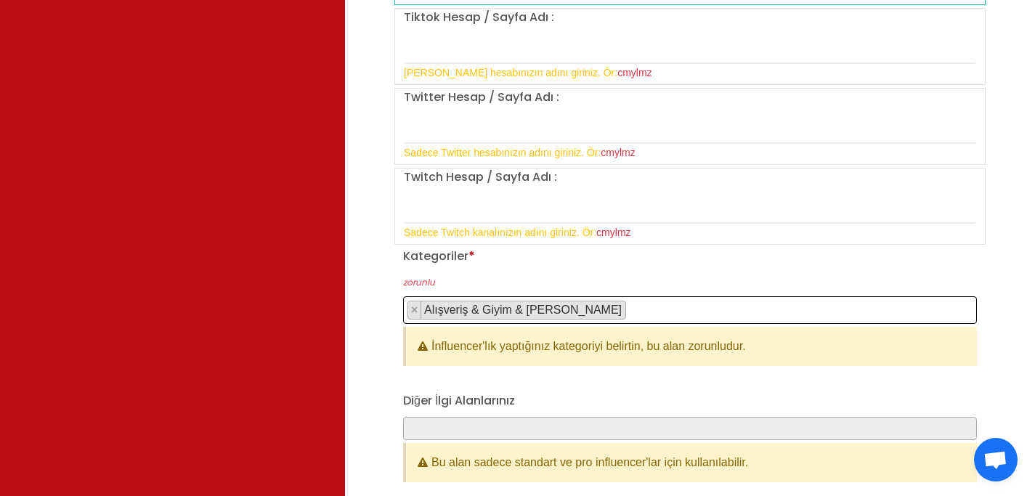
select select "2"
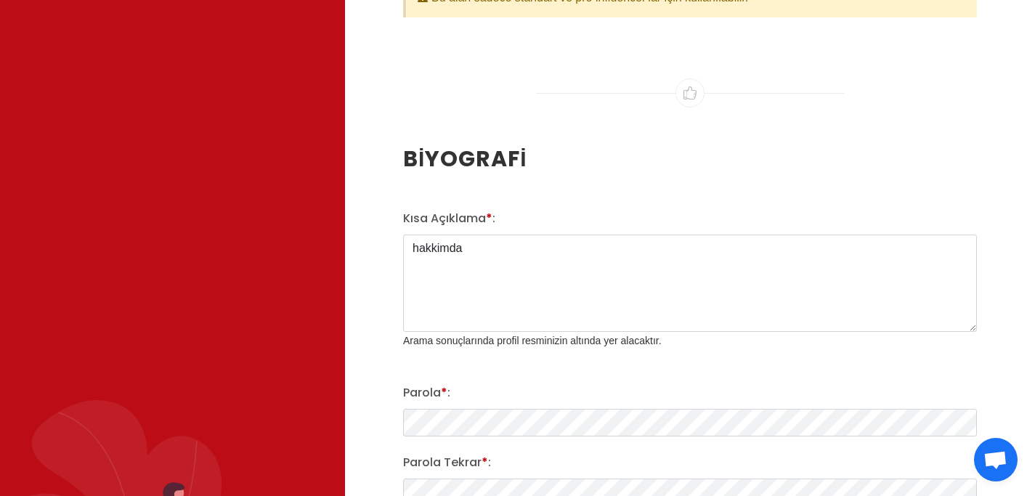
scroll to position [2155, 0]
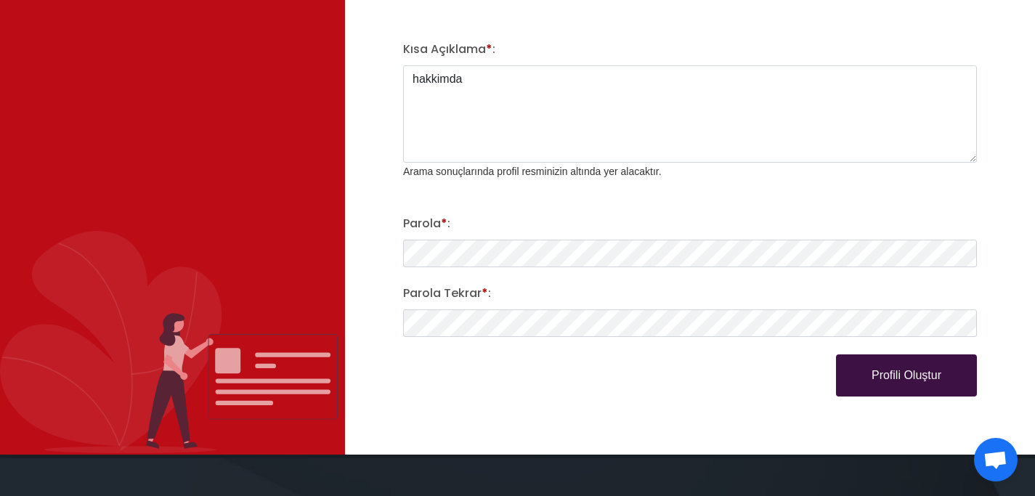
drag, startPoint x: 907, startPoint y: 412, endPoint x: 903, endPoint y: 403, distance: 9.7
click at [879, 369] on button "Profili Oluştur" at bounding box center [906, 375] width 141 height 42
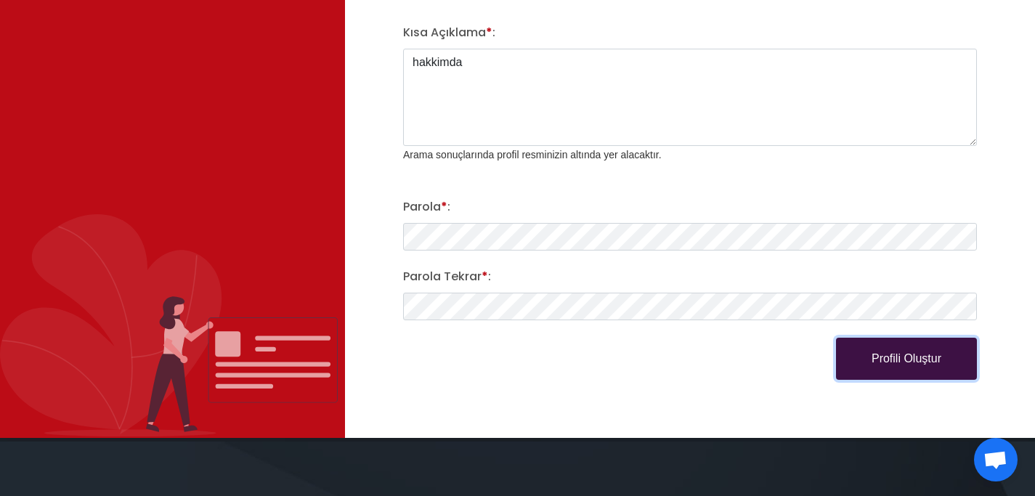
scroll to position [2121, 0]
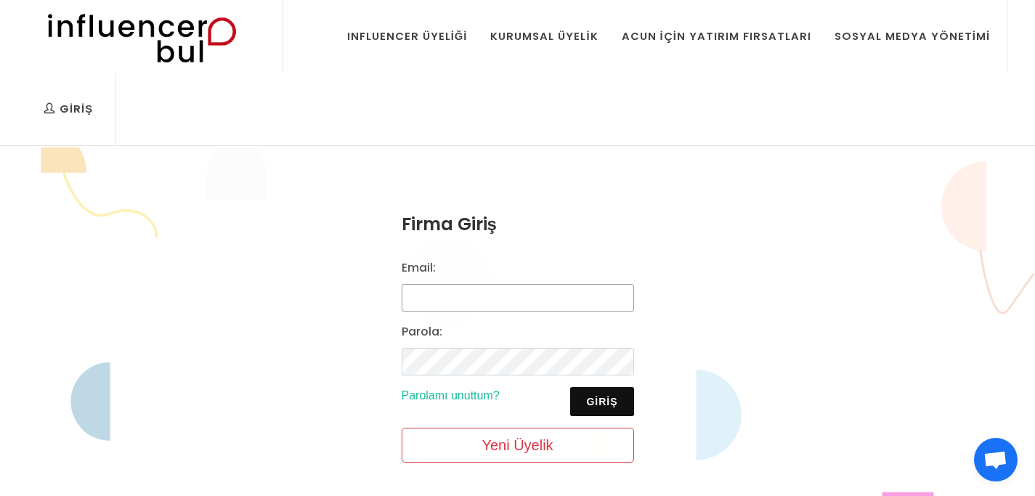
click at [503, 302] on input "Email:" at bounding box center [518, 298] width 232 height 28
type input "mert@pixelsocials.com"
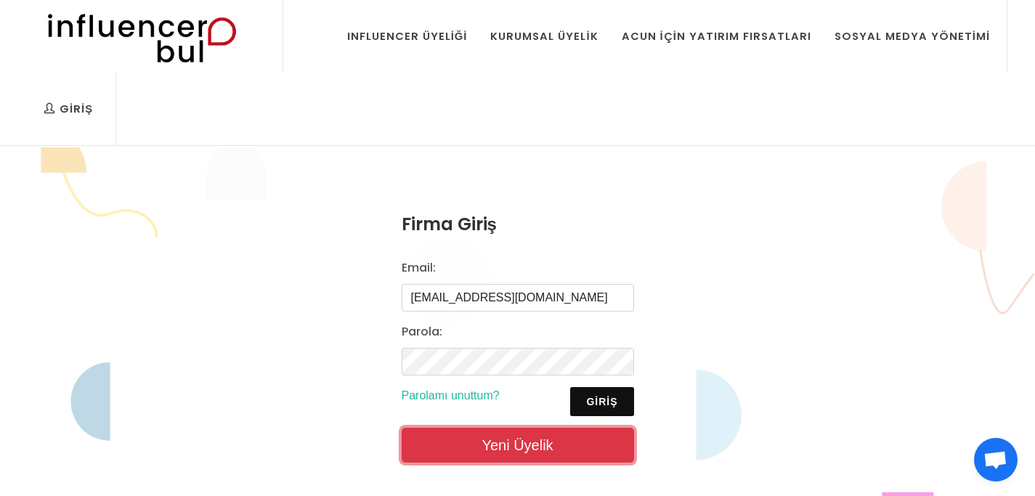
click at [502, 444] on link "Yeni Üyelik" at bounding box center [518, 445] width 232 height 35
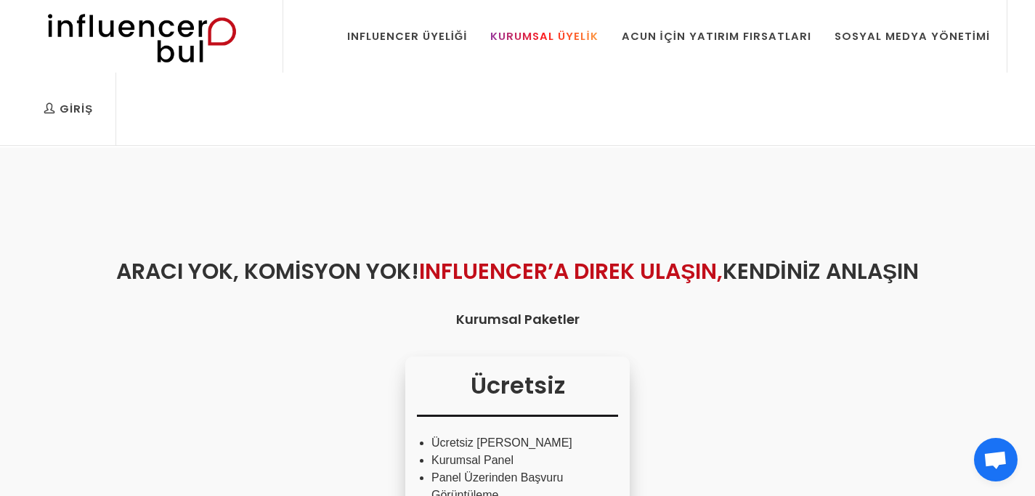
click at [579, 44] on link "Kurumsal Üyelik" at bounding box center [543, 36] width 129 height 73
click at [0, 0] on img at bounding box center [0, 0] width 0 height 0
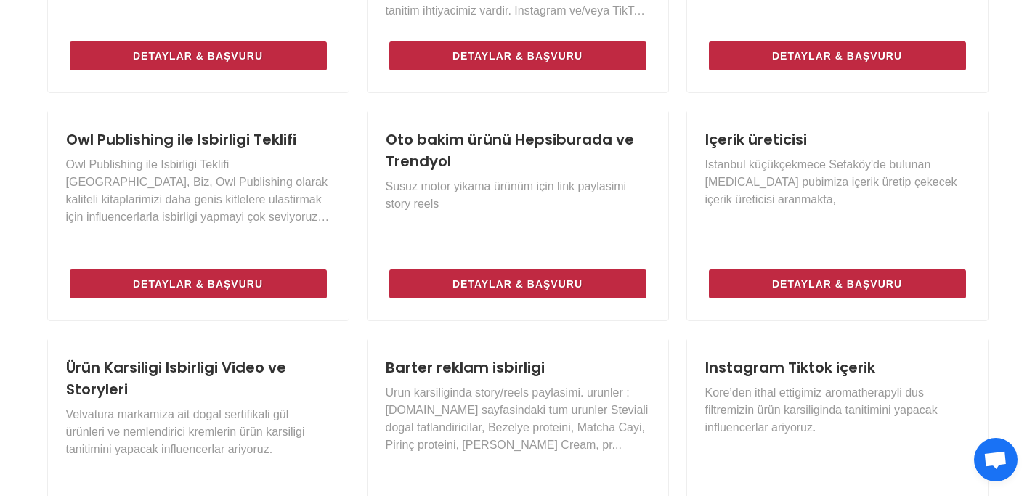
scroll to position [635, 0]
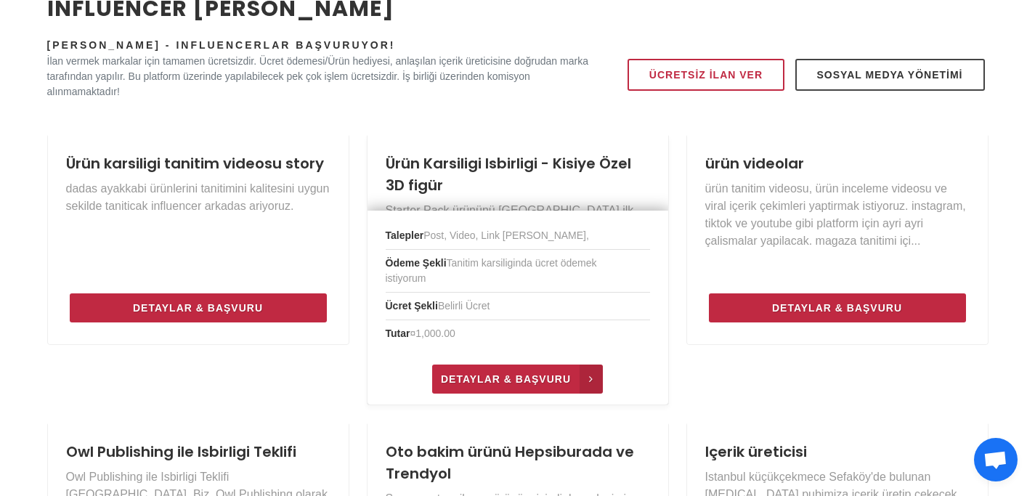
click at [558, 390] on link "Detaylar & Başvuru" at bounding box center [517, 379] width 171 height 29
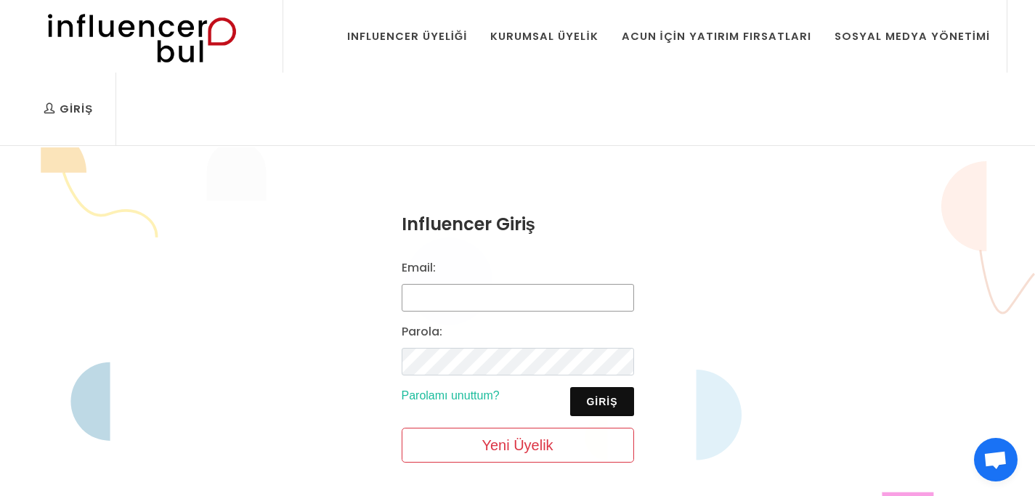
click at [509, 295] on input "Email:" at bounding box center [518, 298] width 232 height 28
click at [561, 39] on div "Kurumsal Üyelik" at bounding box center [543, 36] width 107 height 16
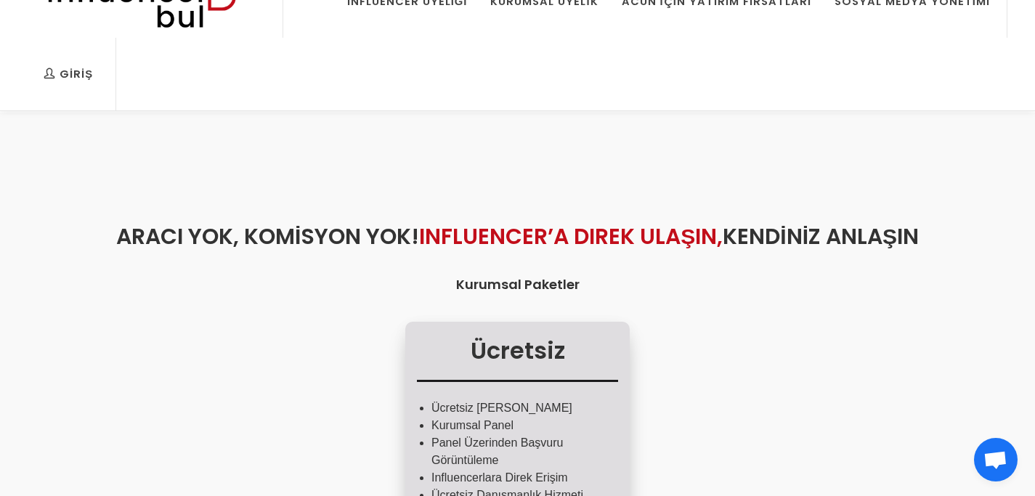
scroll to position [135, 0]
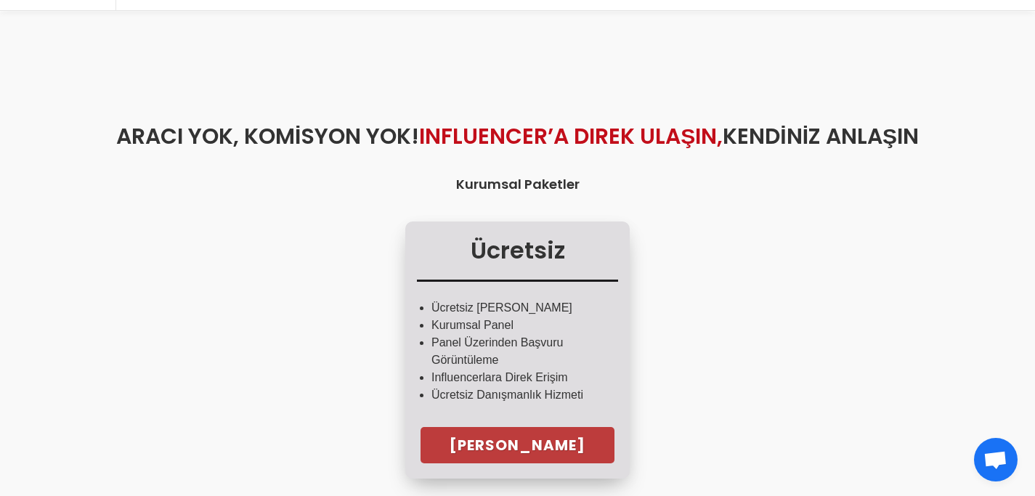
click at [513, 456] on link "[PERSON_NAME]" at bounding box center [517, 445] width 194 height 36
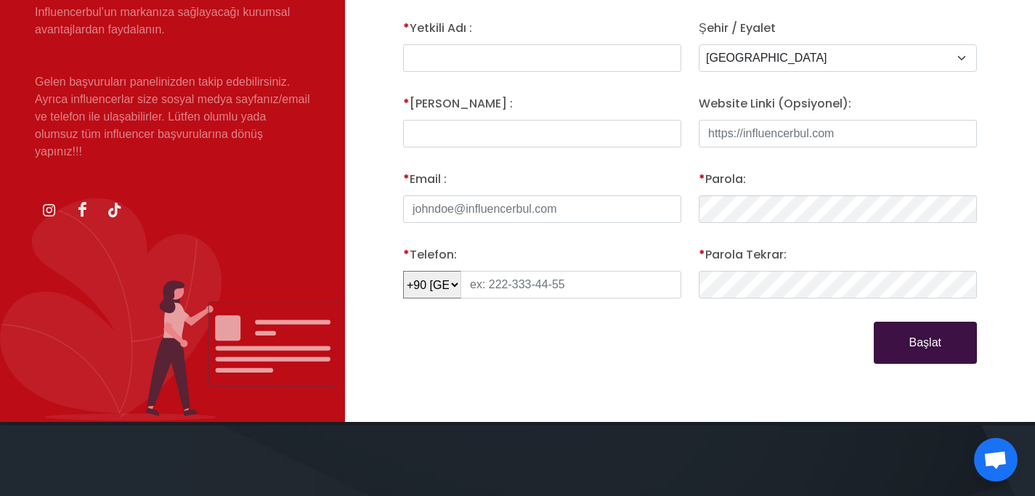
scroll to position [122, 0]
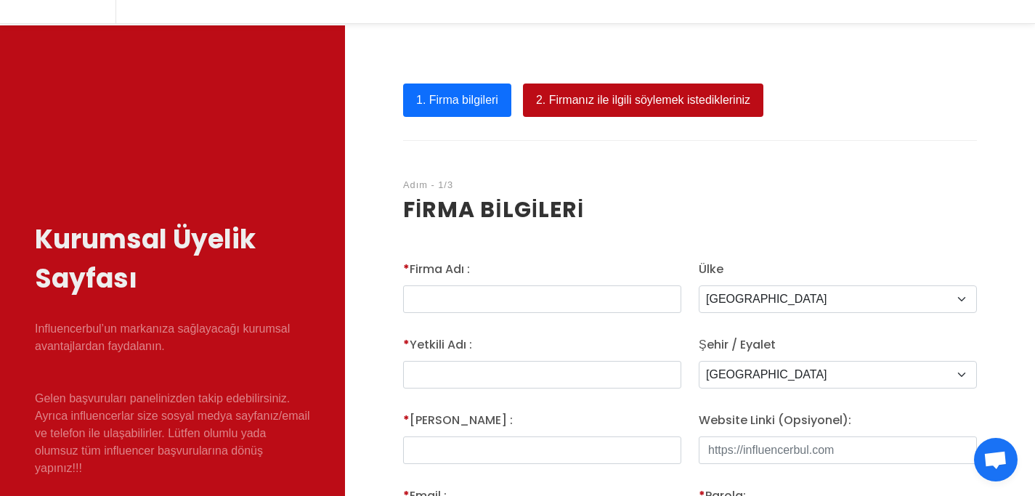
click at [630, 92] on link "2. Firmanız ile ilgili söylemek istedikleriniz" at bounding box center [643, 100] width 240 height 33
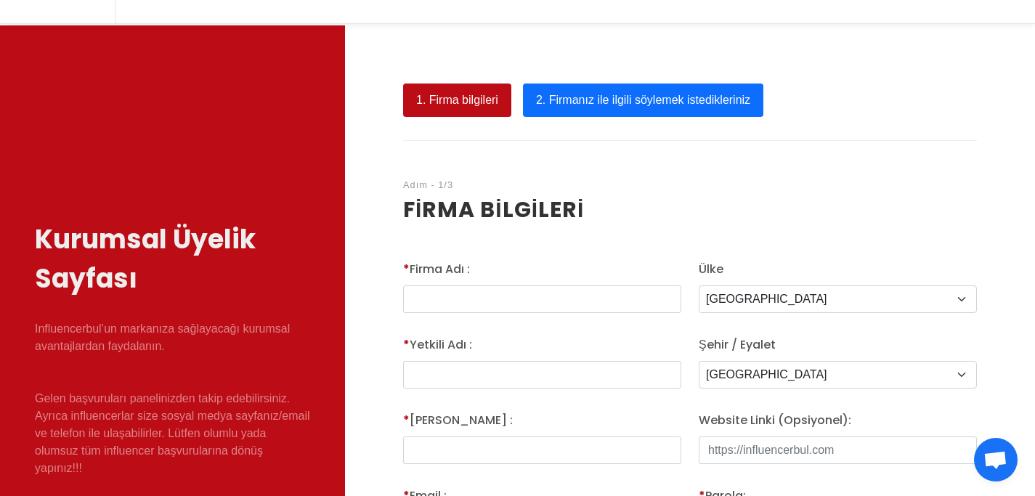
click at [444, 100] on link "1. Firma bilgileri" at bounding box center [457, 100] width 108 height 33
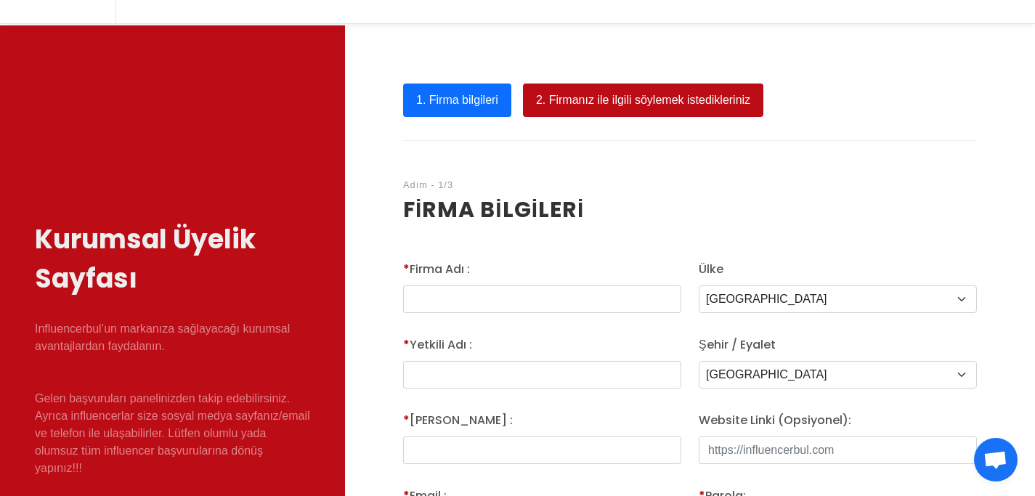
click at [577, 108] on link "2. Firmanız ile ilgili söylemek istedikleriniz" at bounding box center [643, 100] width 240 height 33
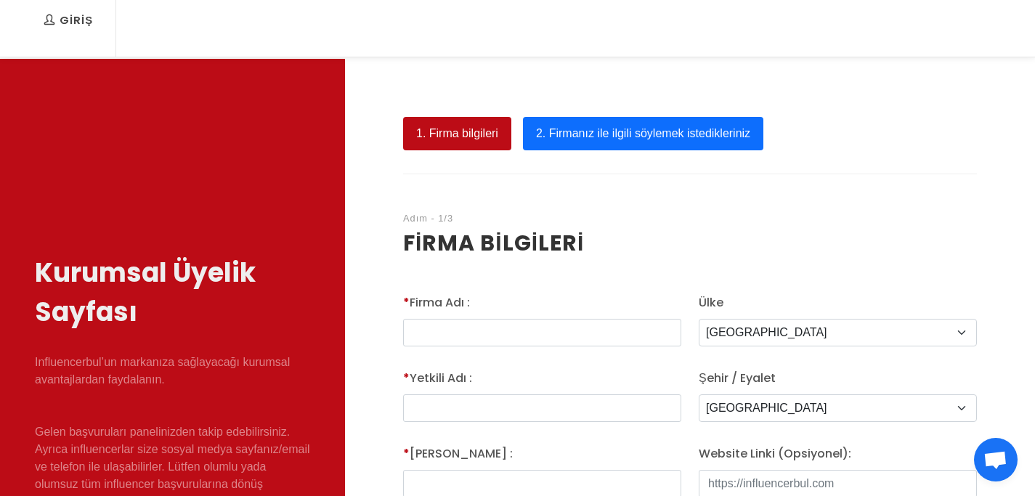
scroll to position [0, 0]
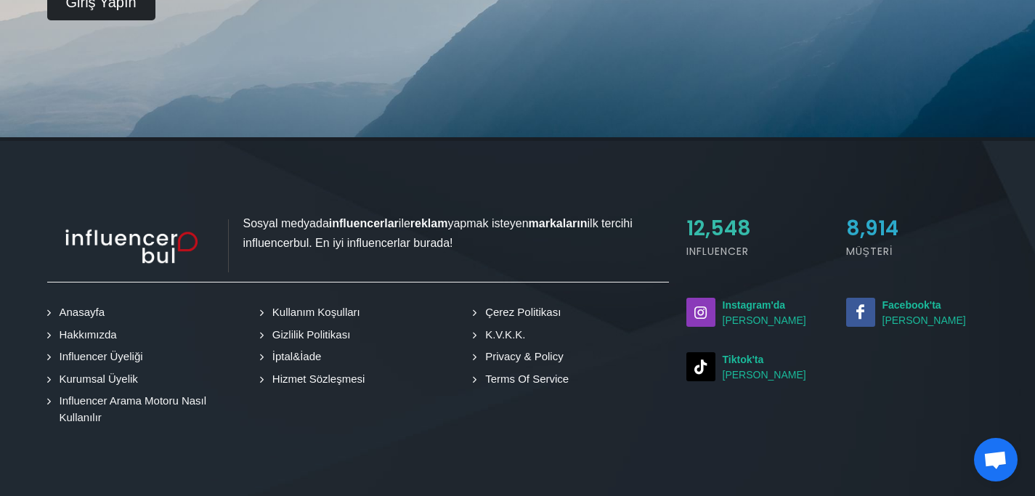
scroll to position [496, 0]
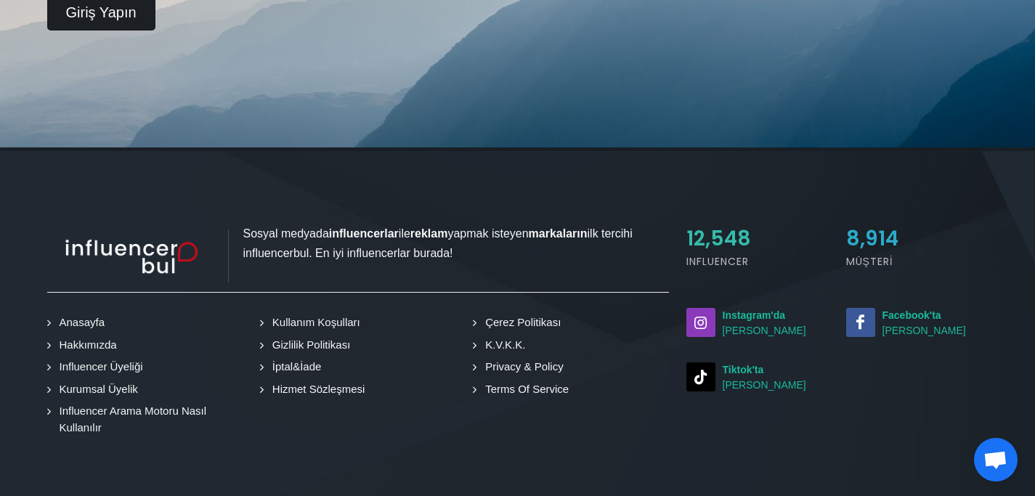
drag, startPoint x: 131, startPoint y: 40, endPoint x: 120, endPoint y: 12, distance: 30.3
click at [120, 11] on link "Giriş Yapın" at bounding box center [101, 12] width 108 height 36
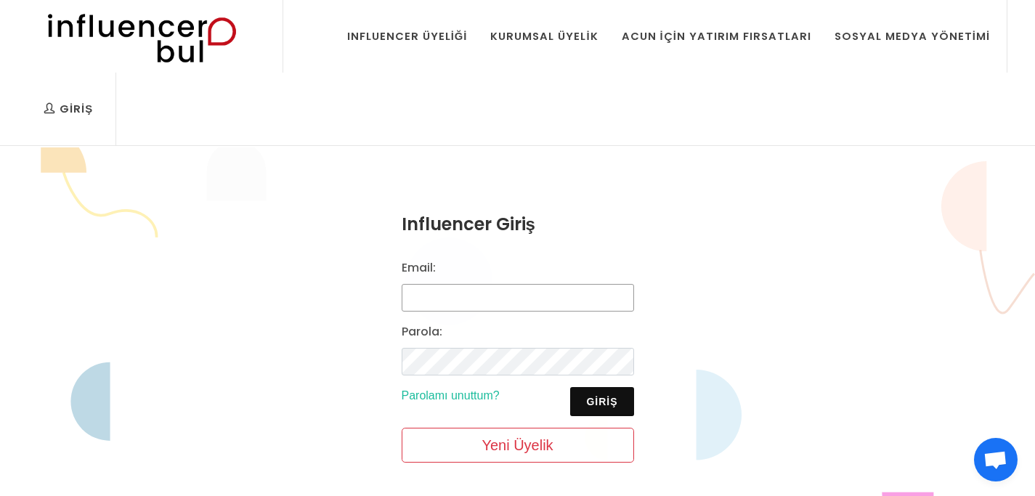
click at [473, 289] on input "Email:" at bounding box center [518, 298] width 232 height 28
type input "[EMAIL_ADDRESS][DOMAIN_NAME]"
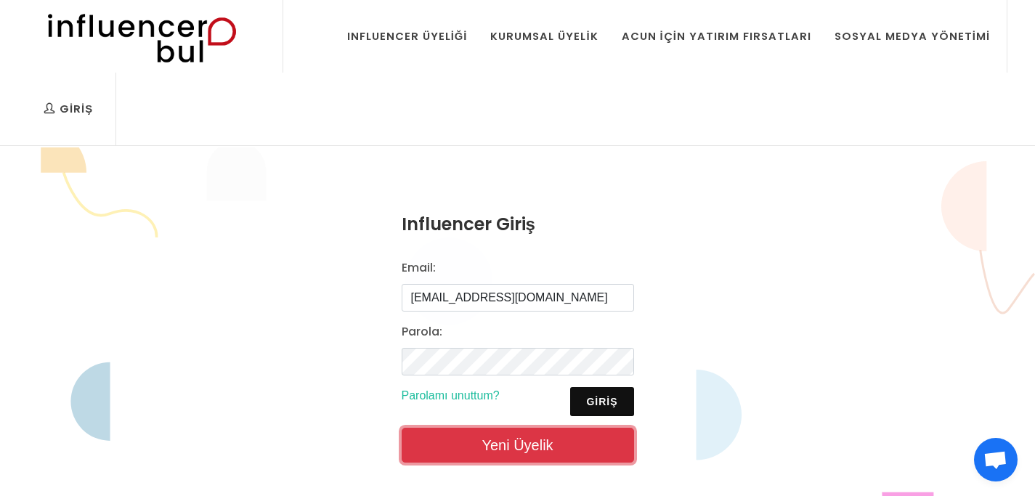
click at [478, 438] on link "Yeni Üyelik" at bounding box center [518, 445] width 232 height 35
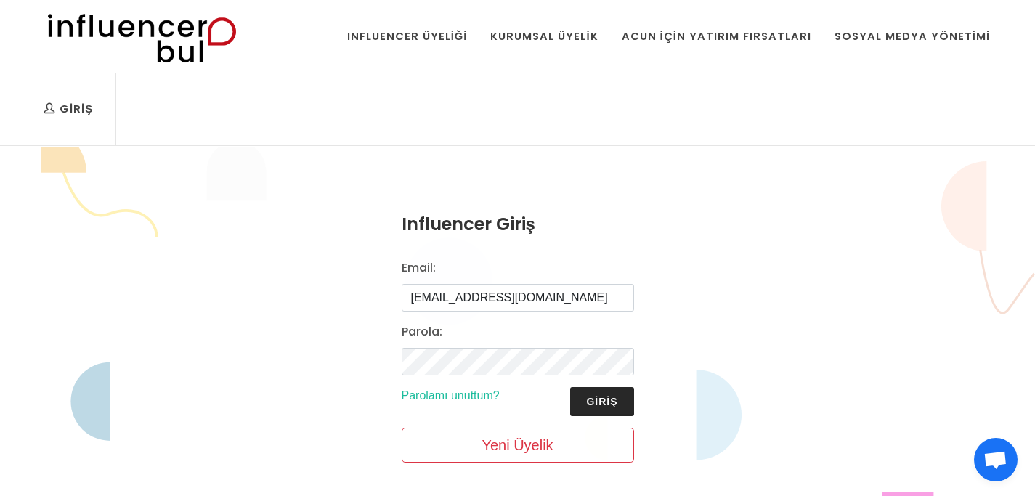
click at [611, 415] on button "Giriş" at bounding box center [601, 401] width 63 height 29
